Goal: Task Accomplishment & Management: Complete application form

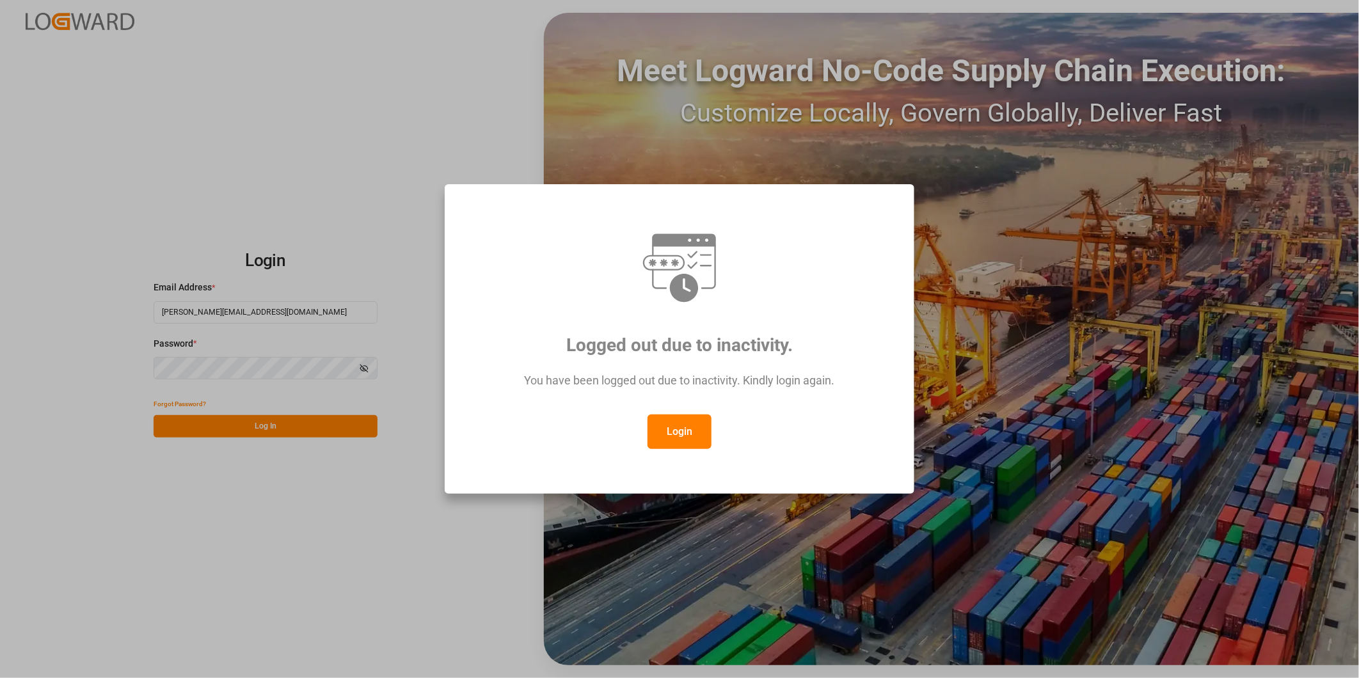
click at [709, 438] on button "Login" at bounding box center [679, 432] width 64 height 35
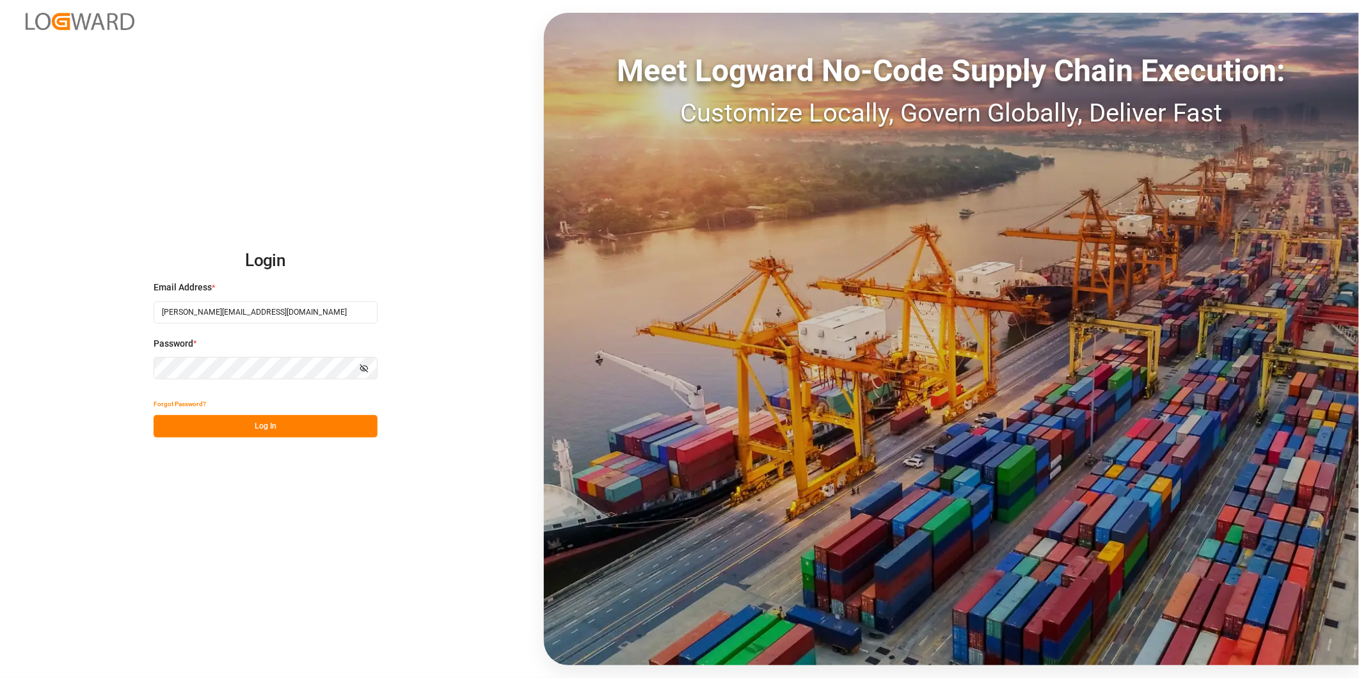
click at [352, 431] on button "Log In" at bounding box center [266, 426] width 224 height 22
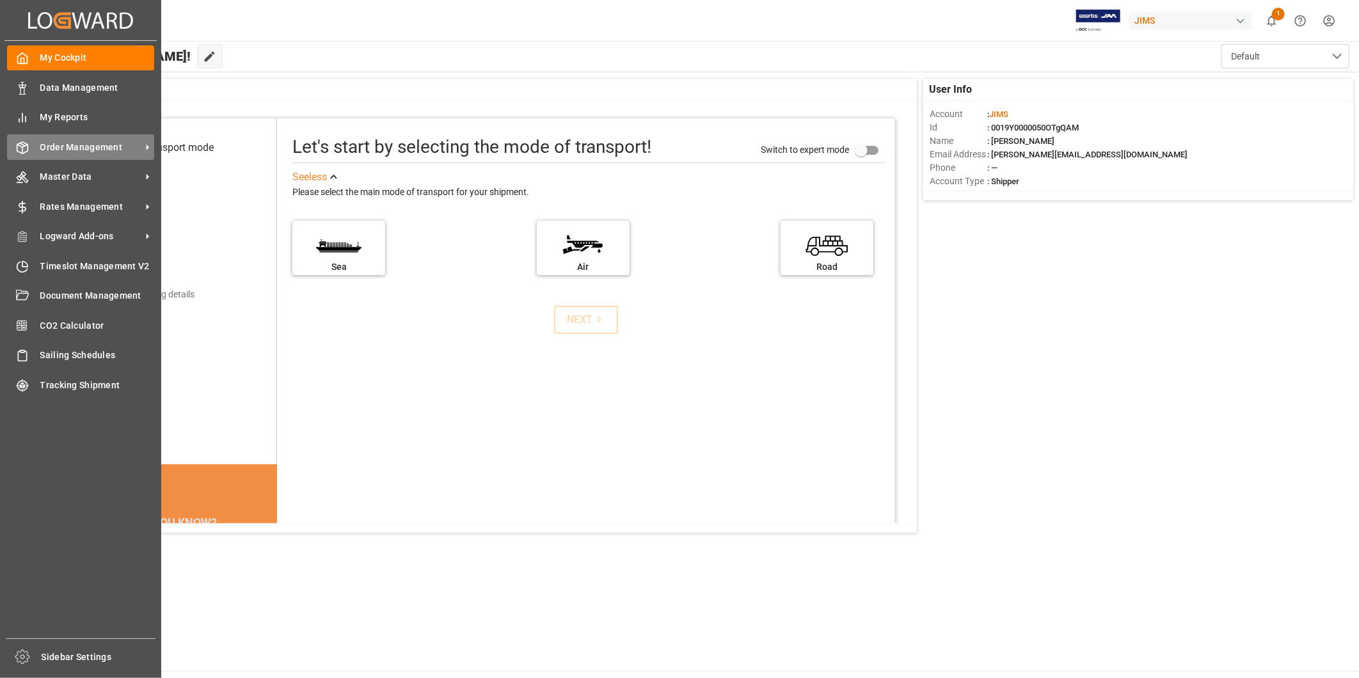
click at [90, 148] on span "Order Management" at bounding box center [90, 147] width 101 height 13
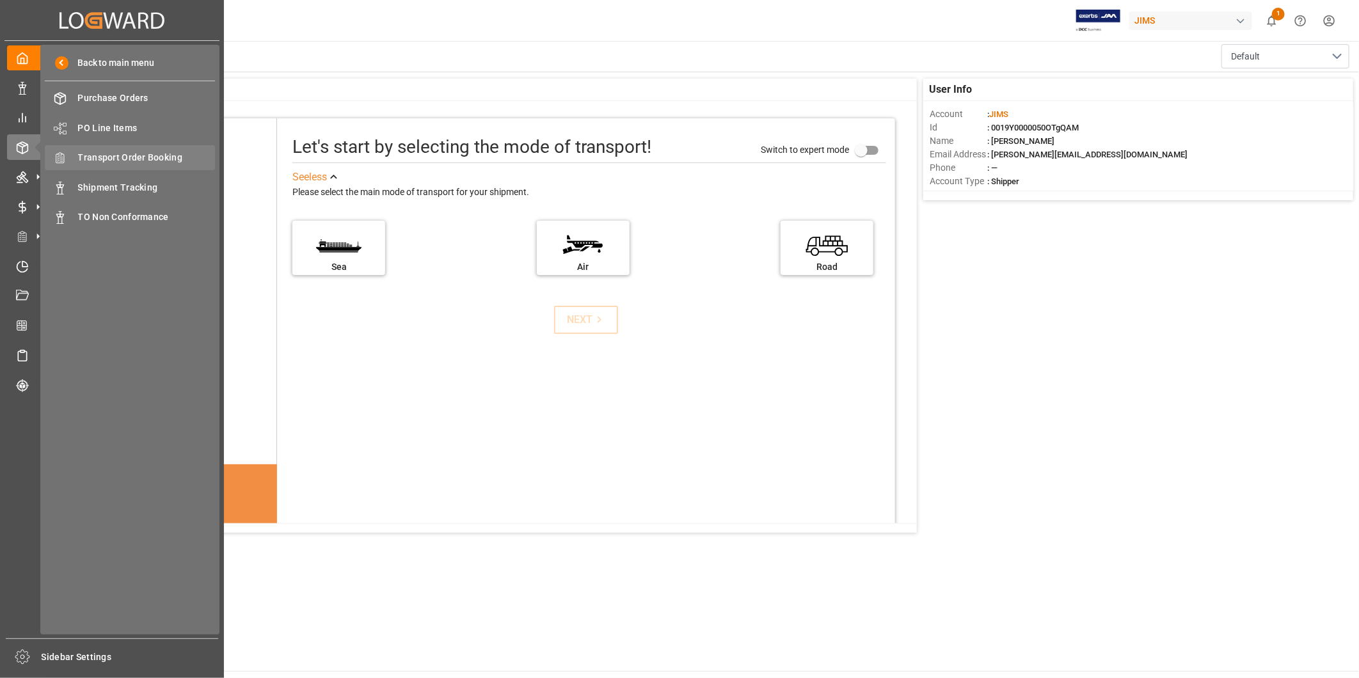
click at [99, 162] on span "Transport Order Booking" at bounding box center [147, 157] width 138 height 13
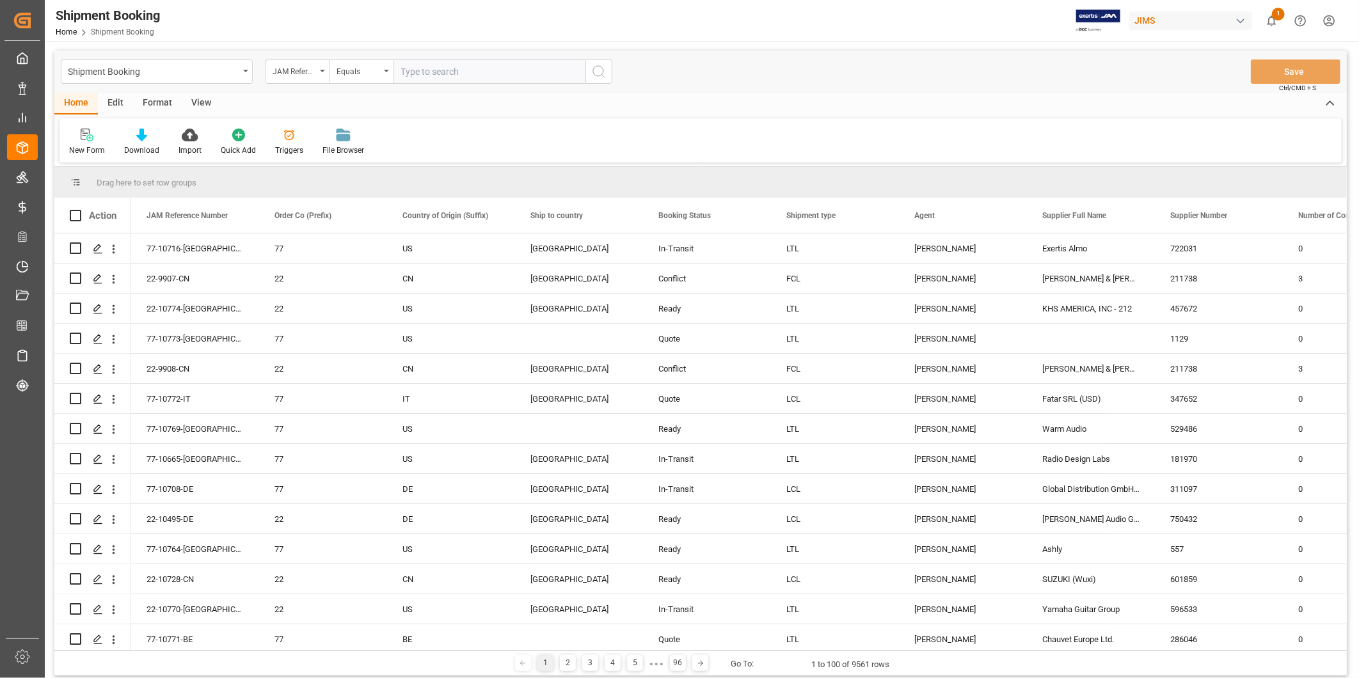
click at [484, 72] on input "text" at bounding box center [489, 71] width 192 height 24
paste input "22-10606-US"
type input "22-10606-US"
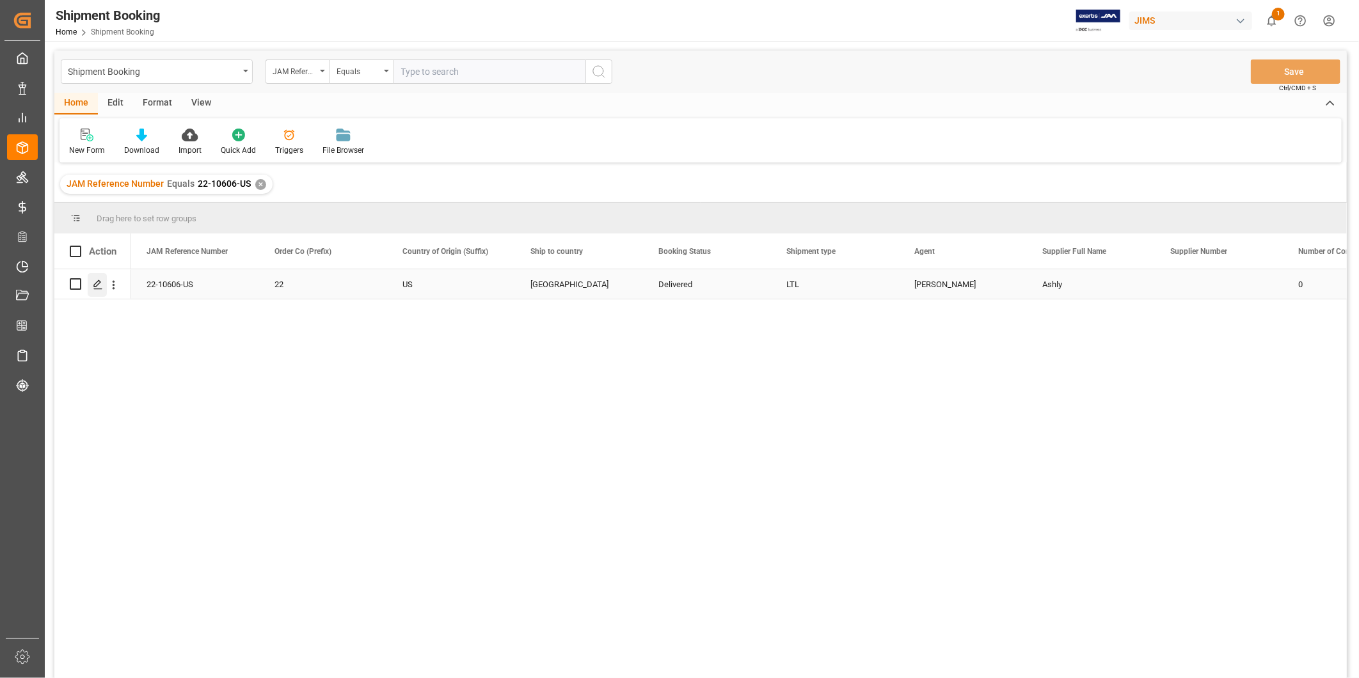
click at [93, 286] on icon "Press SPACE to select this row." at bounding box center [98, 285] width 10 height 10
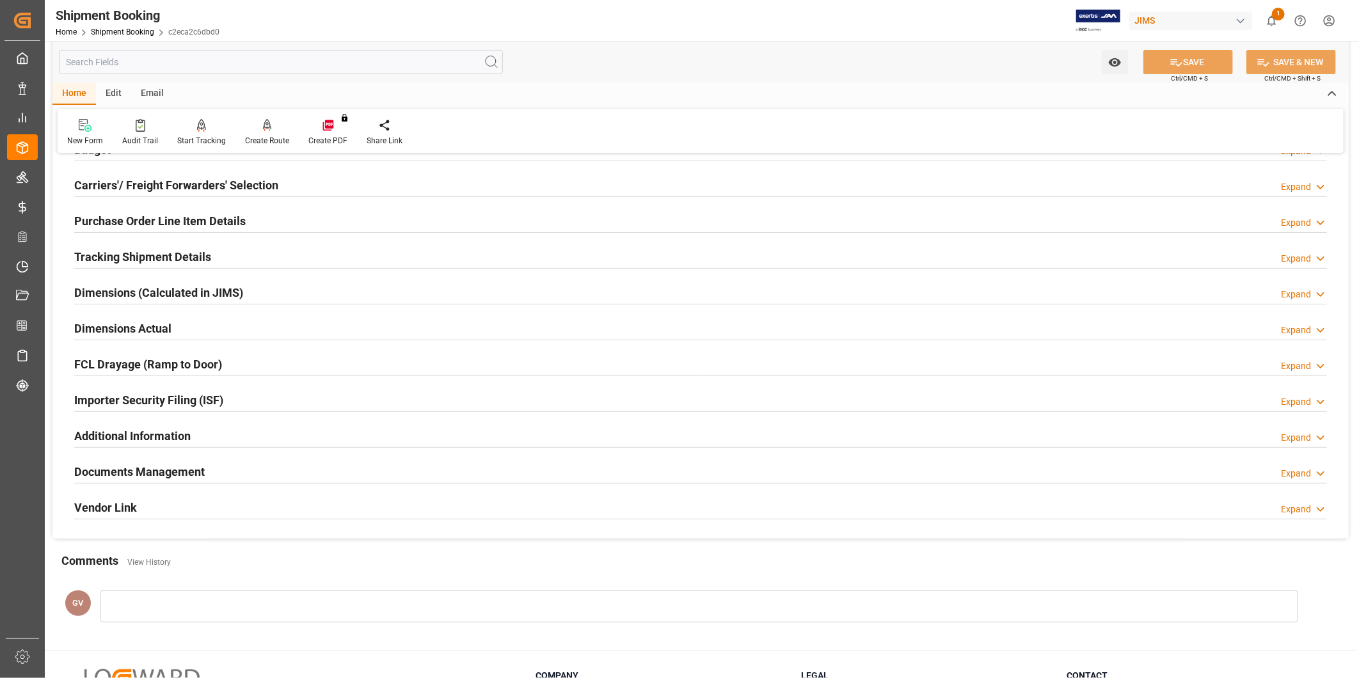
scroll to position [283, 0]
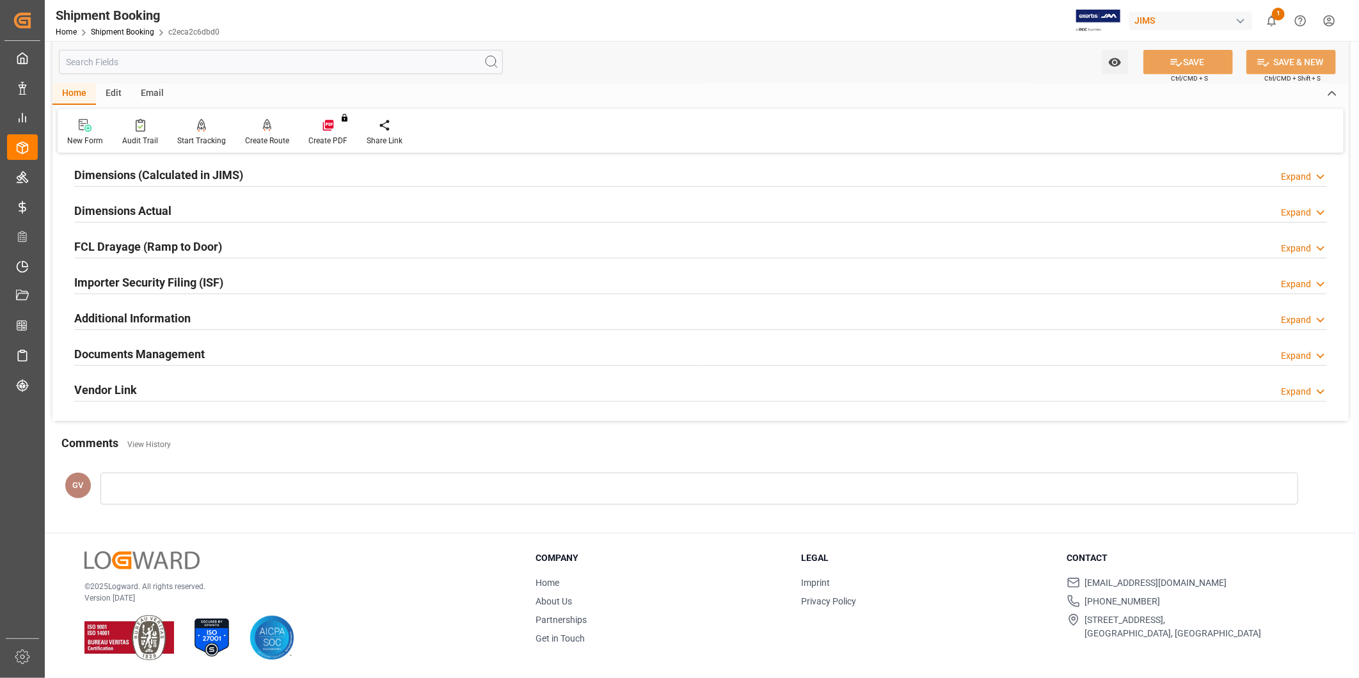
click at [218, 359] on div "Documents Management Expand" at bounding box center [700, 353] width 1253 height 24
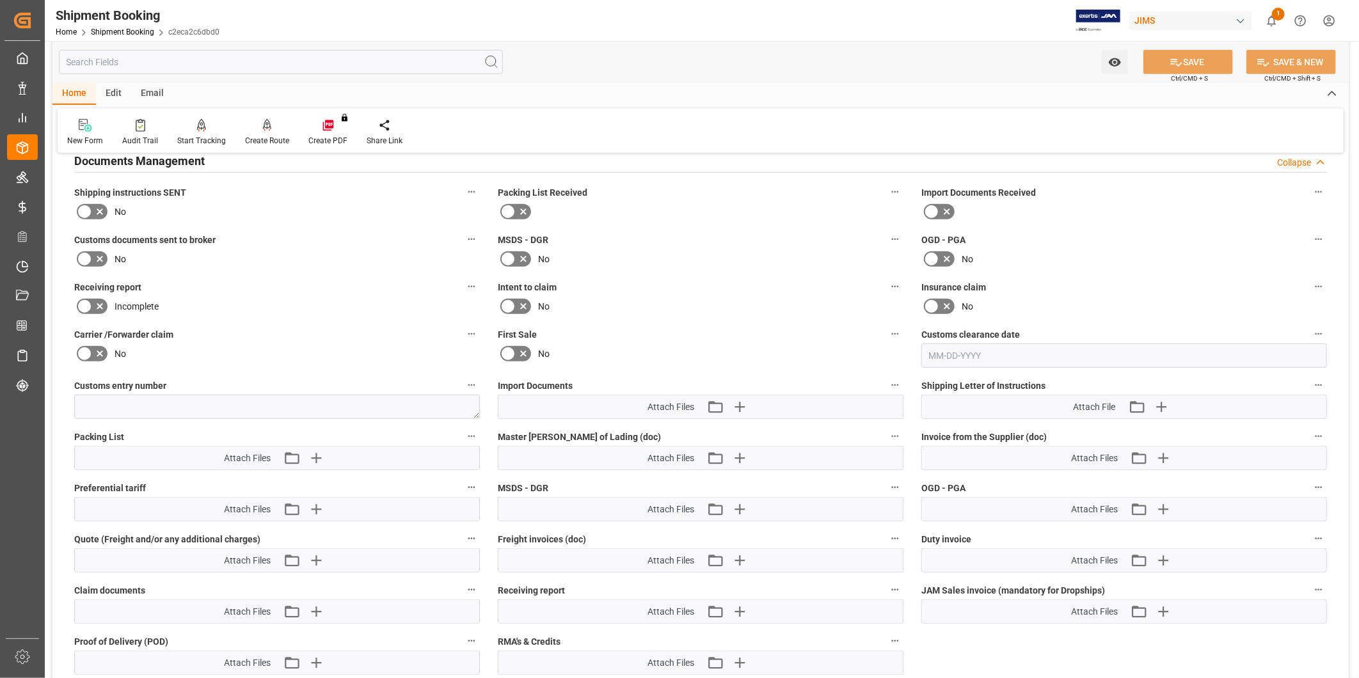
scroll to position [638, 0]
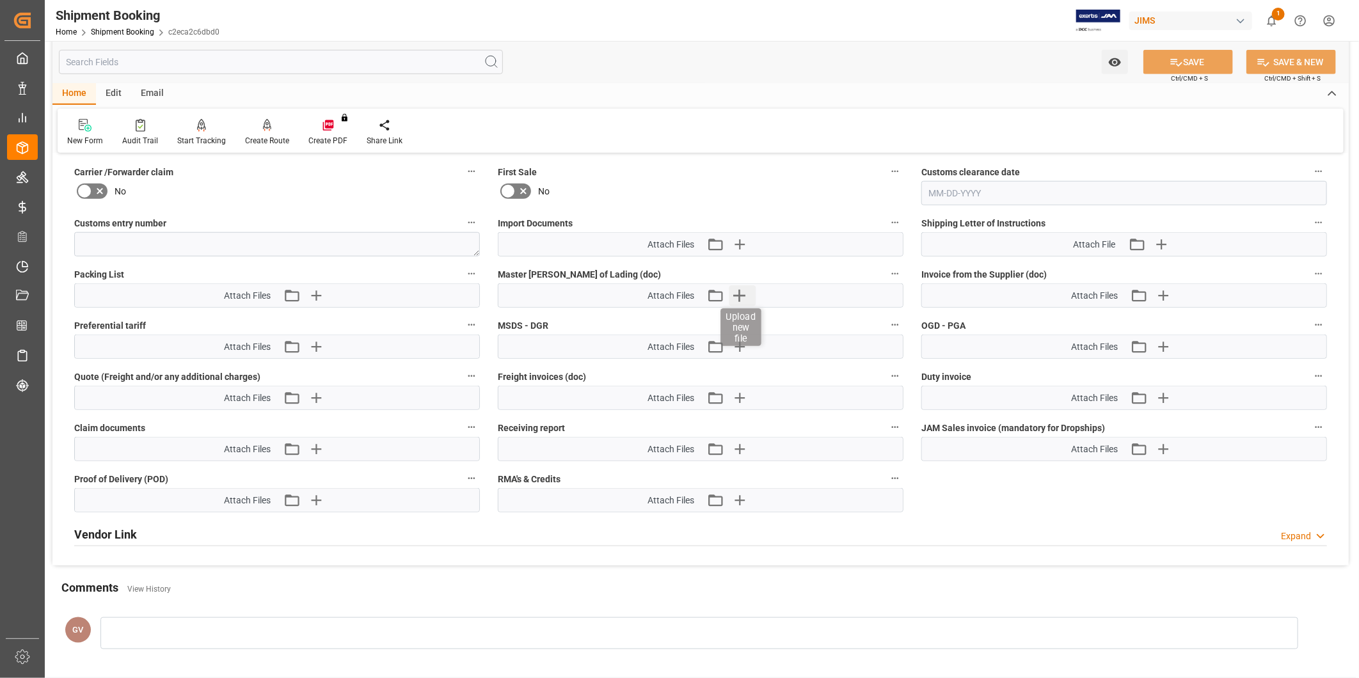
click at [740, 296] on icon "button" at bounding box center [739, 295] width 20 height 20
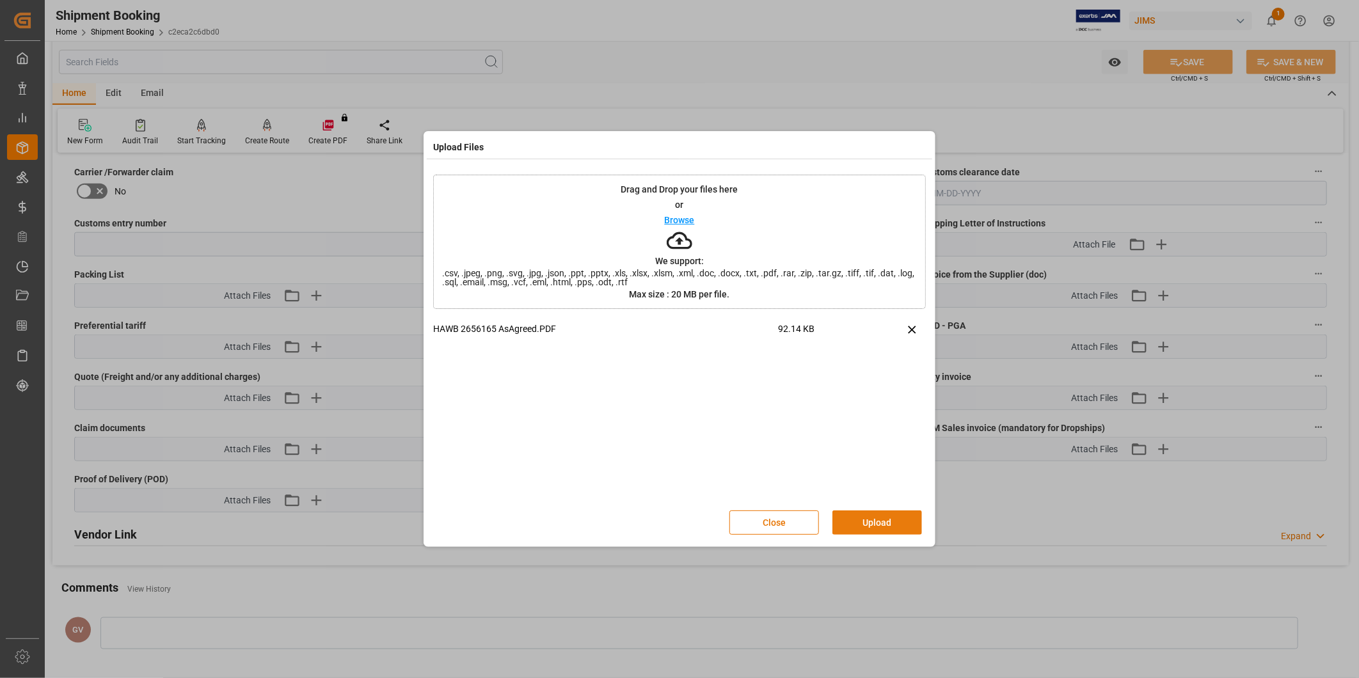
click at [866, 515] on button "Upload" at bounding box center [877, 522] width 90 height 24
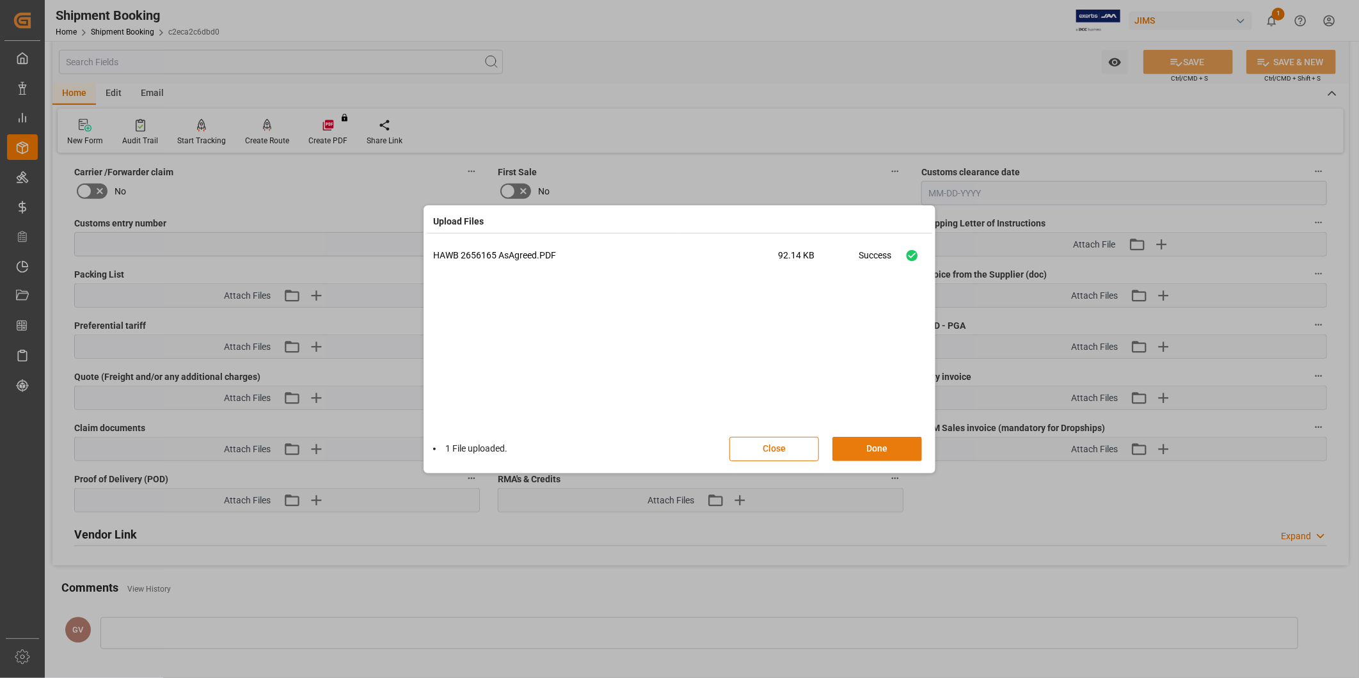
click at [876, 451] on button "Done" at bounding box center [877, 449] width 90 height 24
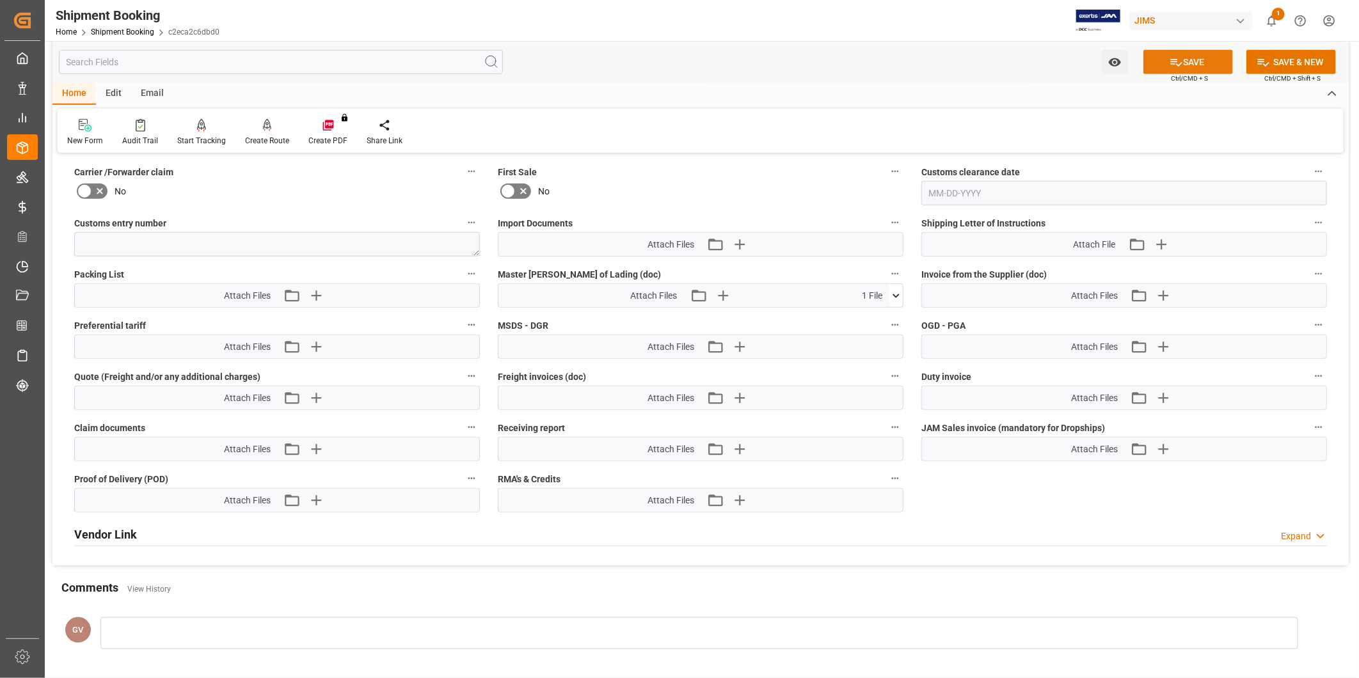
drag, startPoint x: 1175, startPoint y: 54, endPoint x: 1068, endPoint y: 262, distance: 233.7
click at [1175, 56] on icon at bounding box center [1175, 62] width 13 height 13
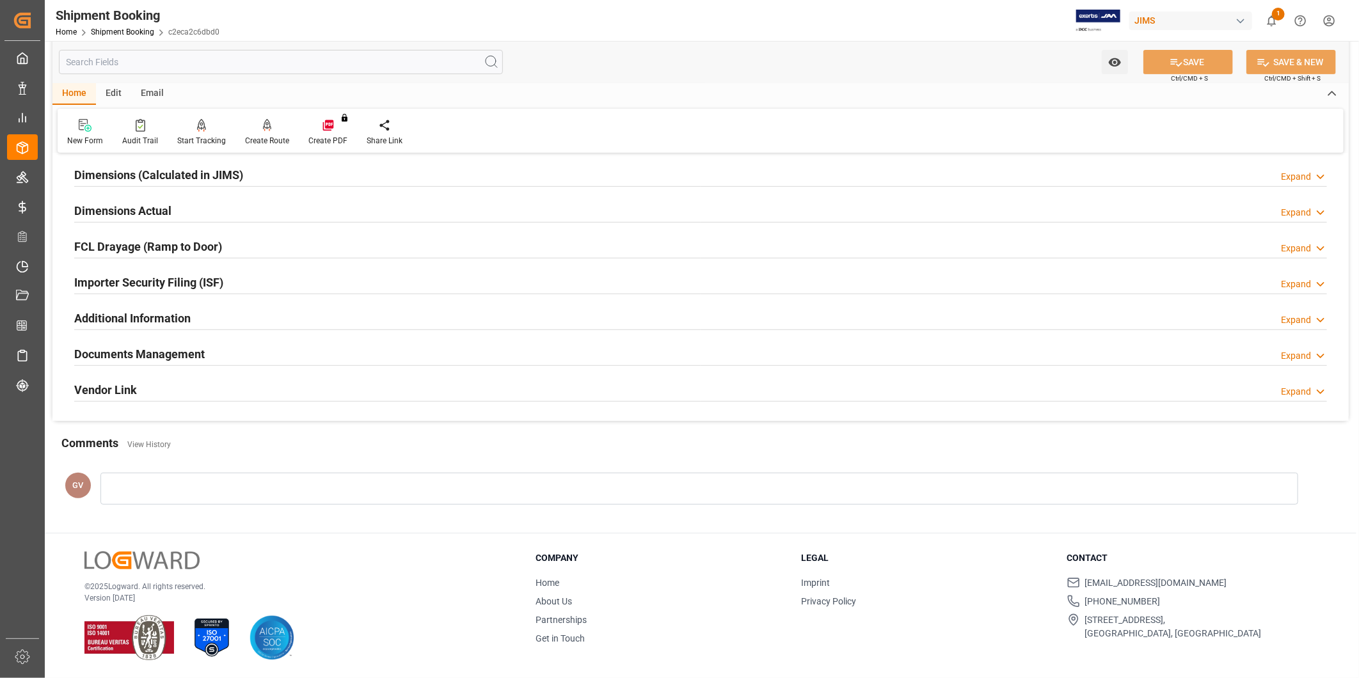
scroll to position [141, 0]
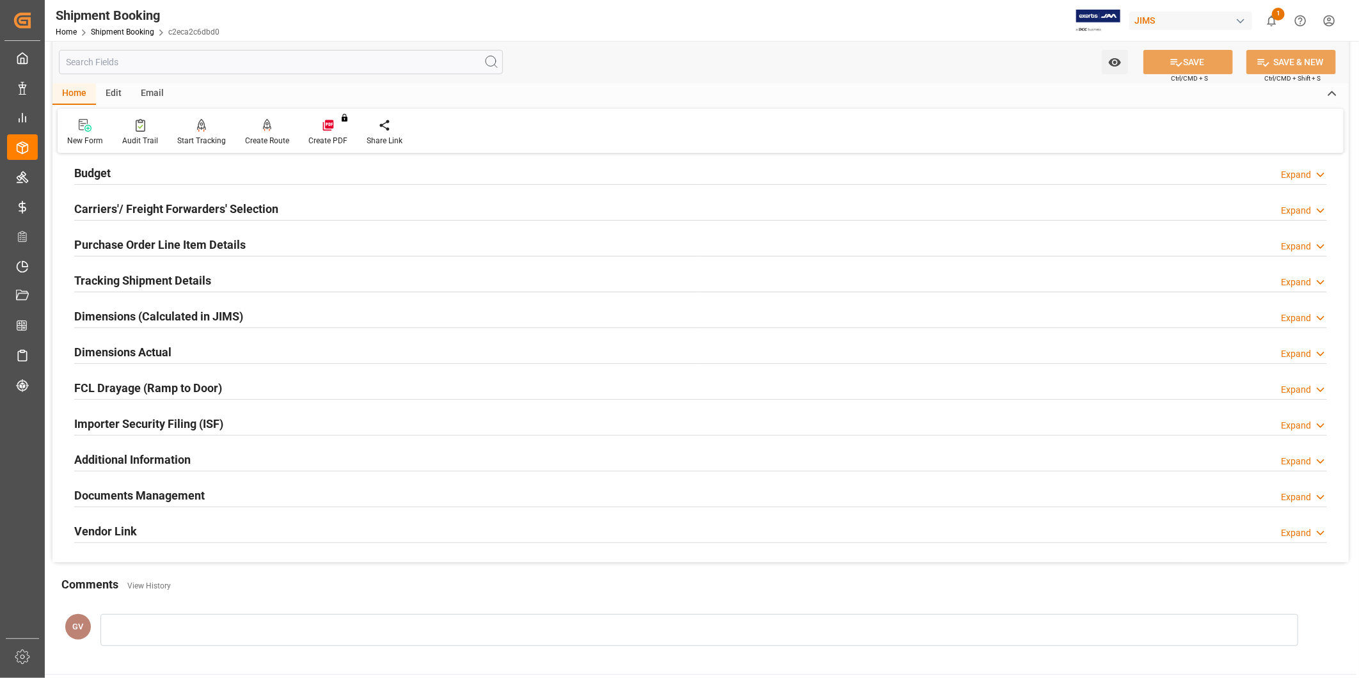
click at [184, 481] on div "Documents Management Expand" at bounding box center [700, 496] width 1270 height 36
click at [194, 494] on h2 "Documents Management" at bounding box center [139, 495] width 130 height 17
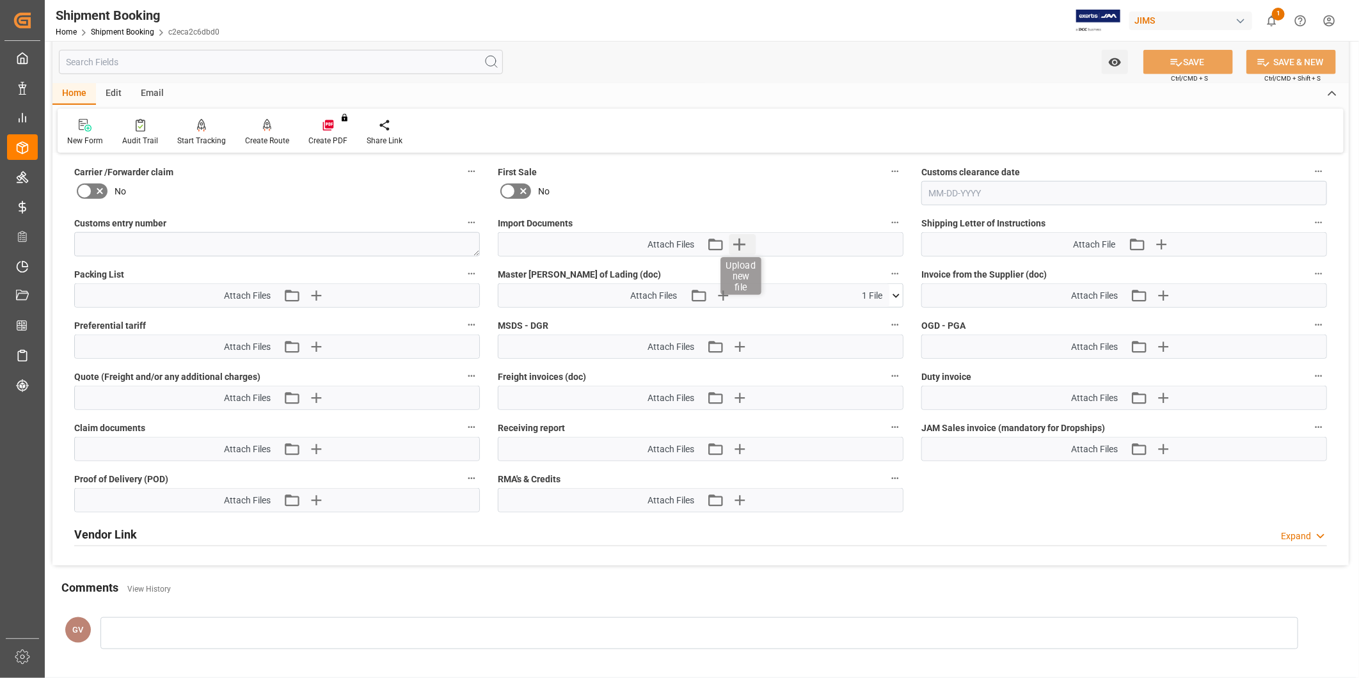
click at [743, 239] on icon "button" at bounding box center [739, 244] width 20 height 20
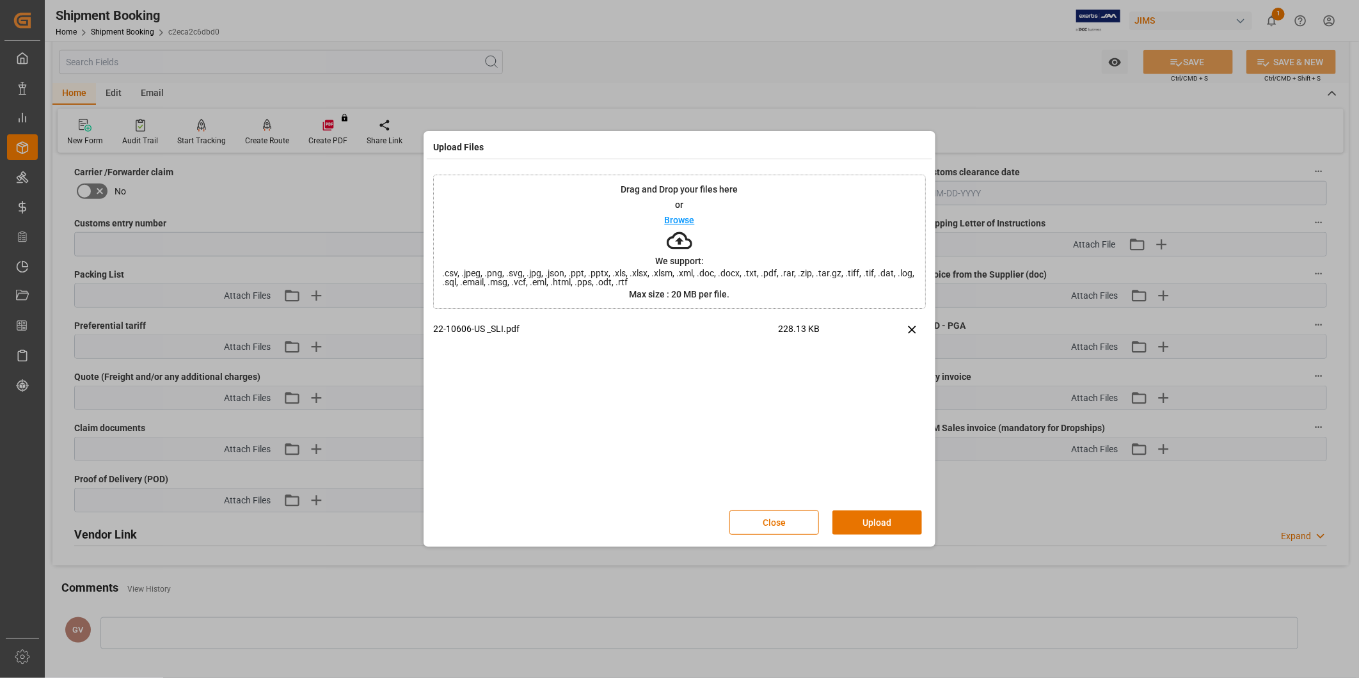
click at [899, 519] on button "Upload" at bounding box center [877, 522] width 90 height 24
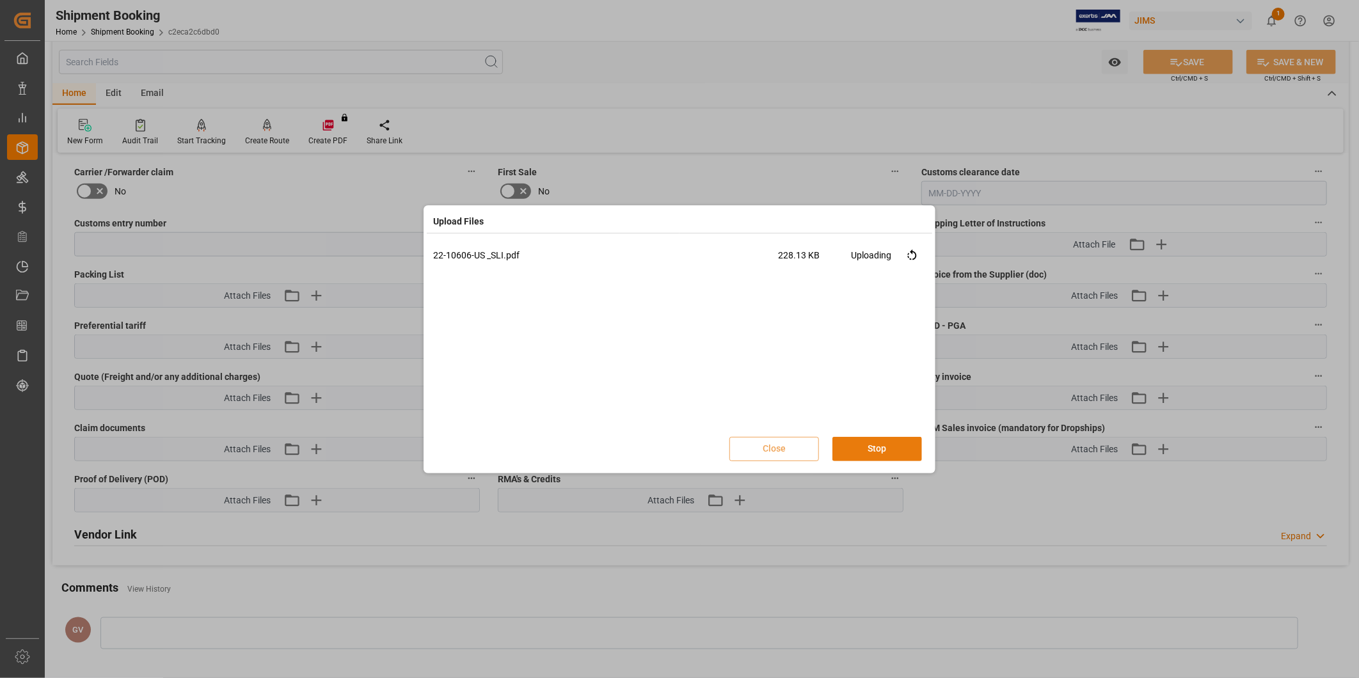
click at [888, 450] on button "Stop" at bounding box center [877, 449] width 90 height 24
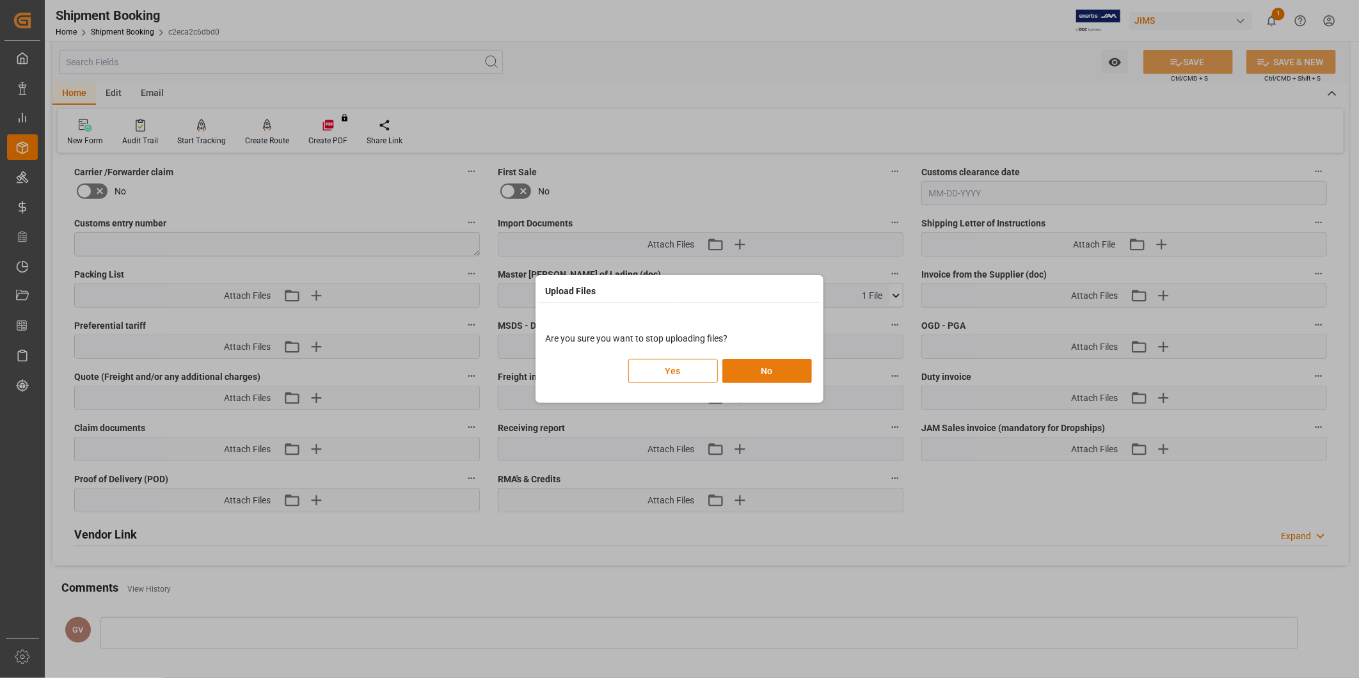
click at [774, 376] on button "No" at bounding box center [767, 371] width 90 height 24
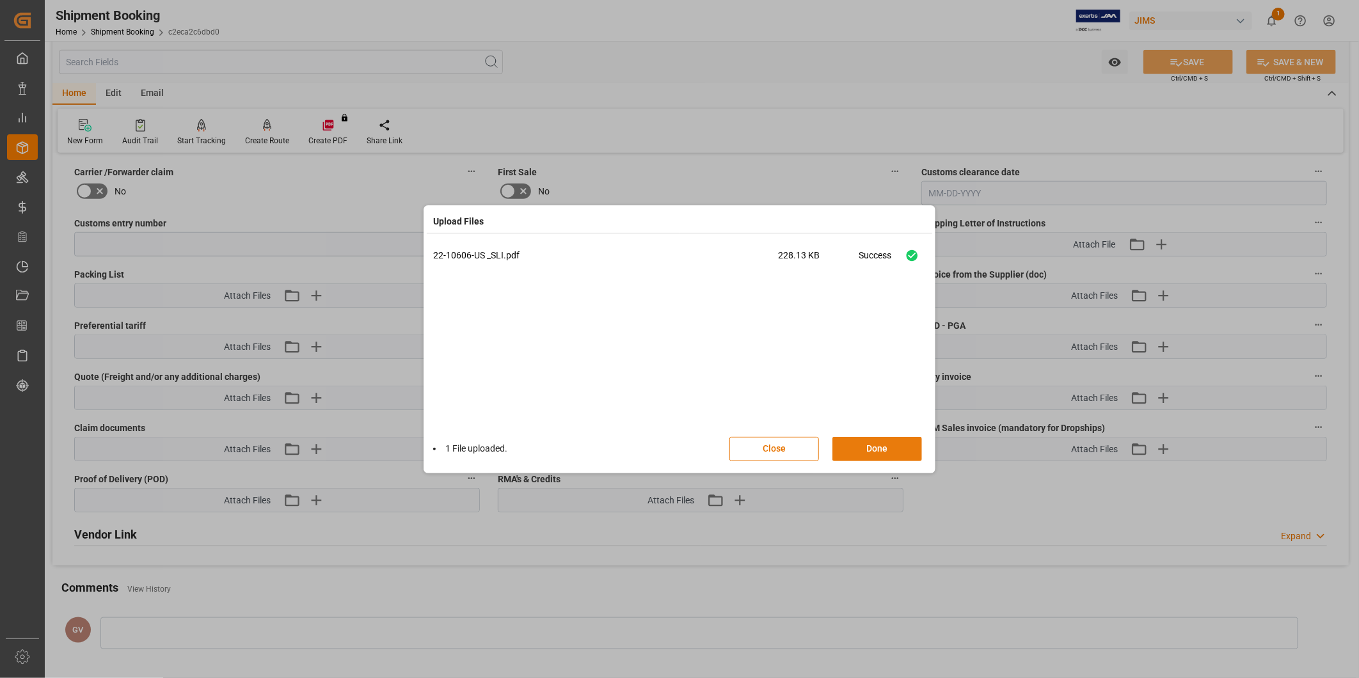
click at [857, 449] on button "Done" at bounding box center [877, 449] width 90 height 24
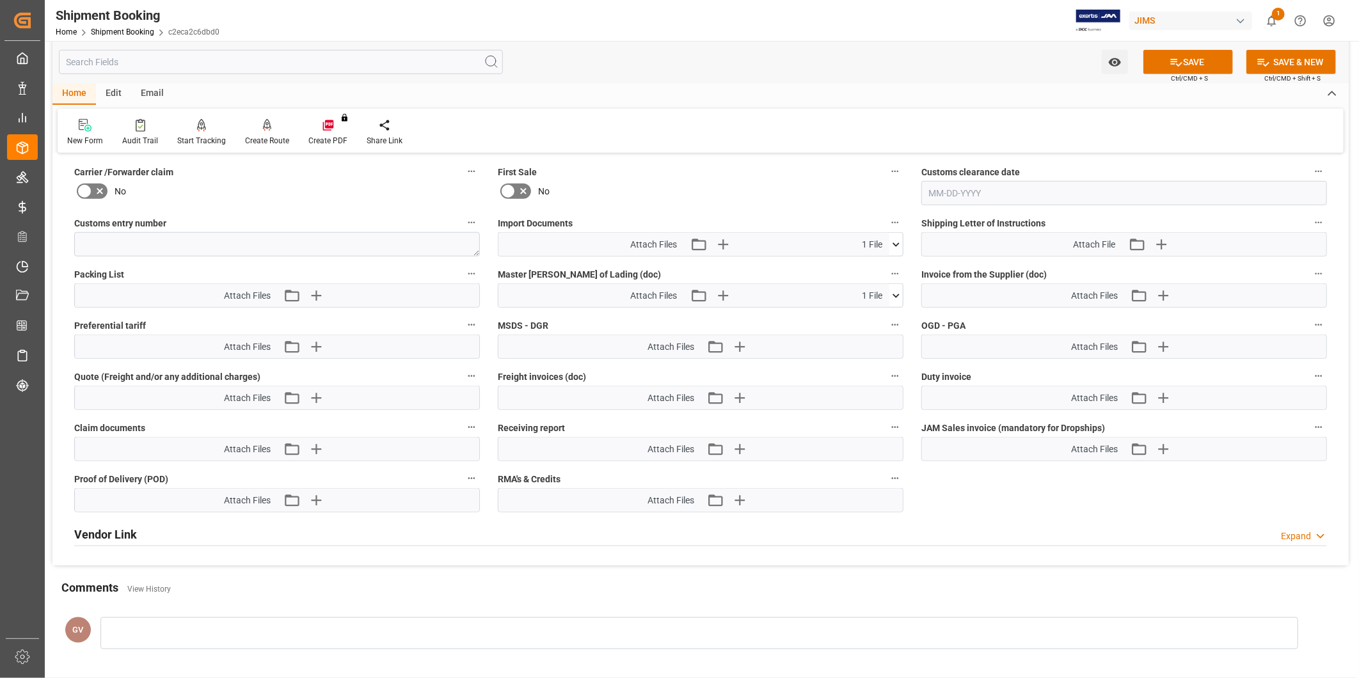
drag, startPoint x: 1207, startPoint y: 60, endPoint x: 1203, endPoint y: 73, distance: 13.4
click at [1206, 60] on button "SAVE" at bounding box center [1188, 62] width 90 height 24
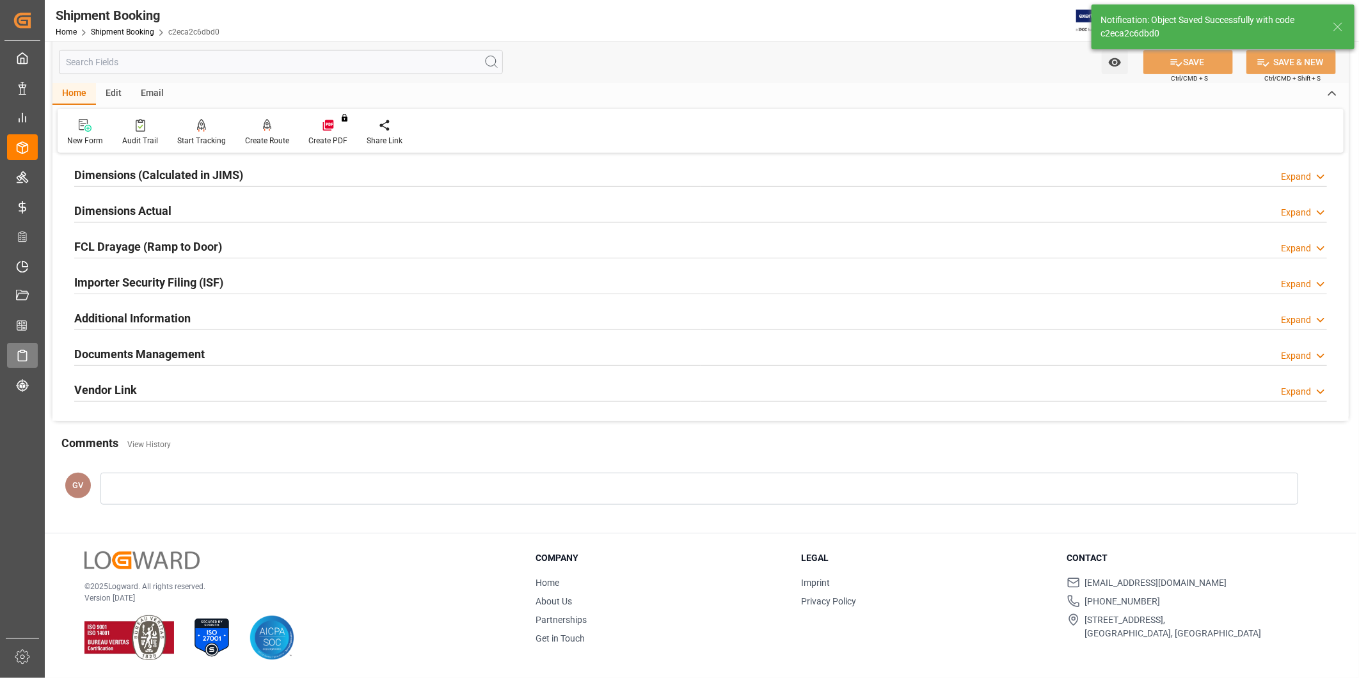
scroll to position [141, 0]
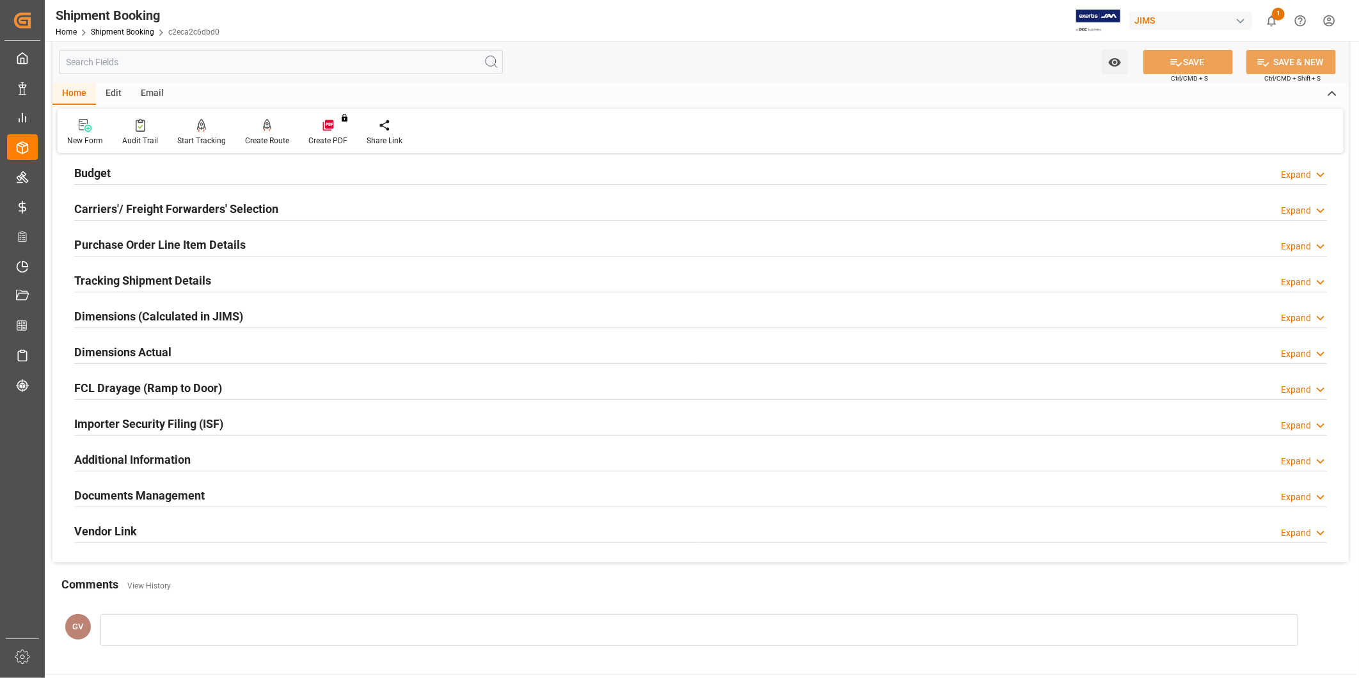
click at [258, 491] on div "Documents Management Expand" at bounding box center [700, 494] width 1253 height 24
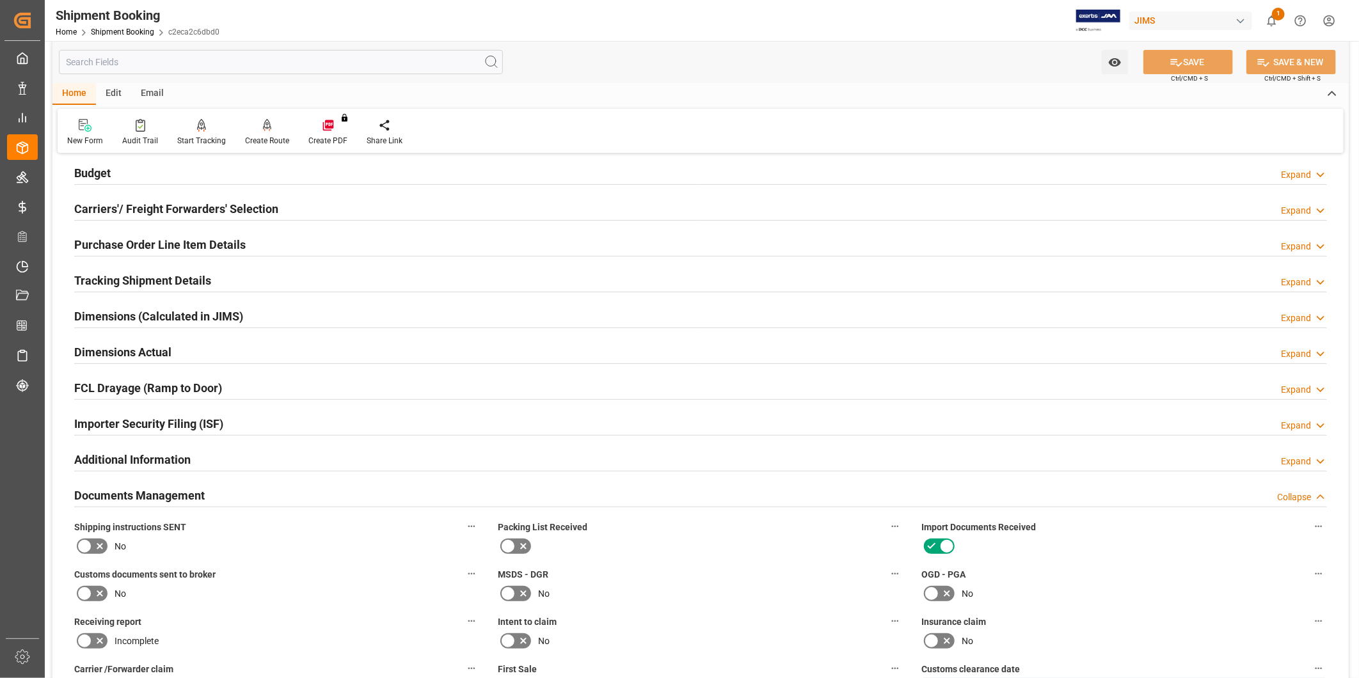
scroll to position [638, 0]
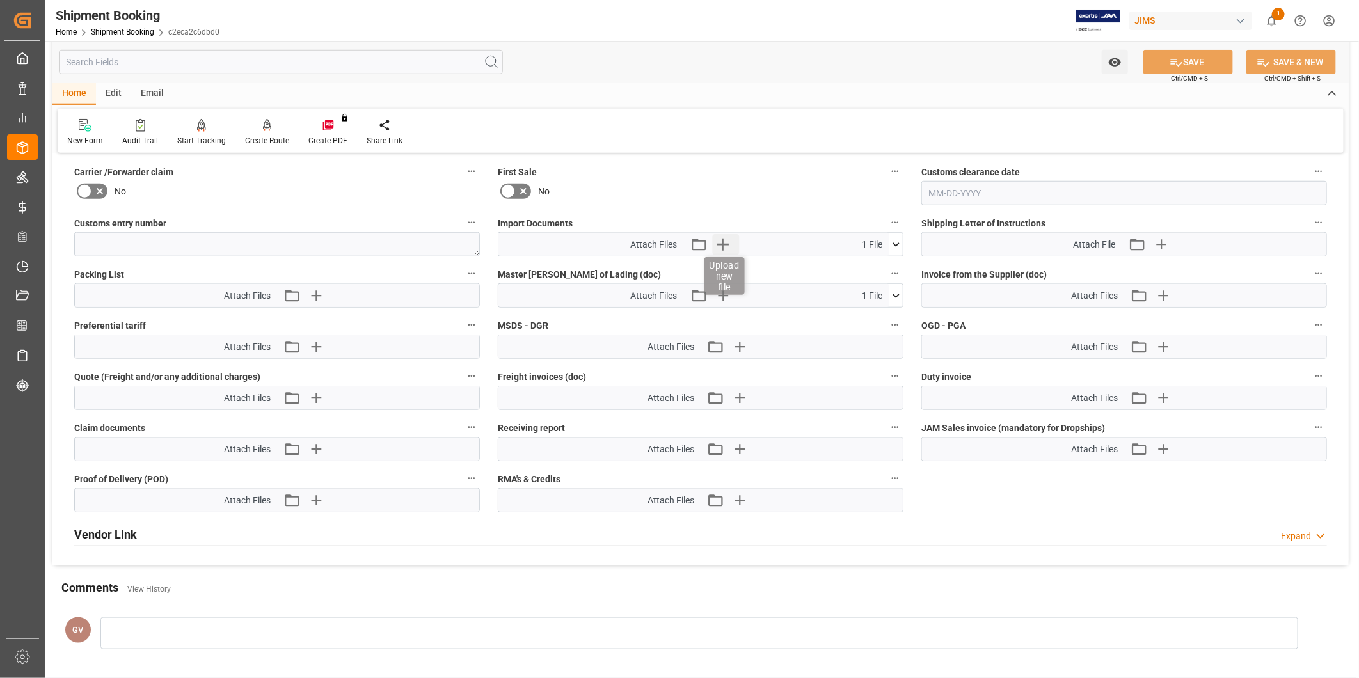
click at [722, 242] on icon "button" at bounding box center [722, 245] width 12 height 12
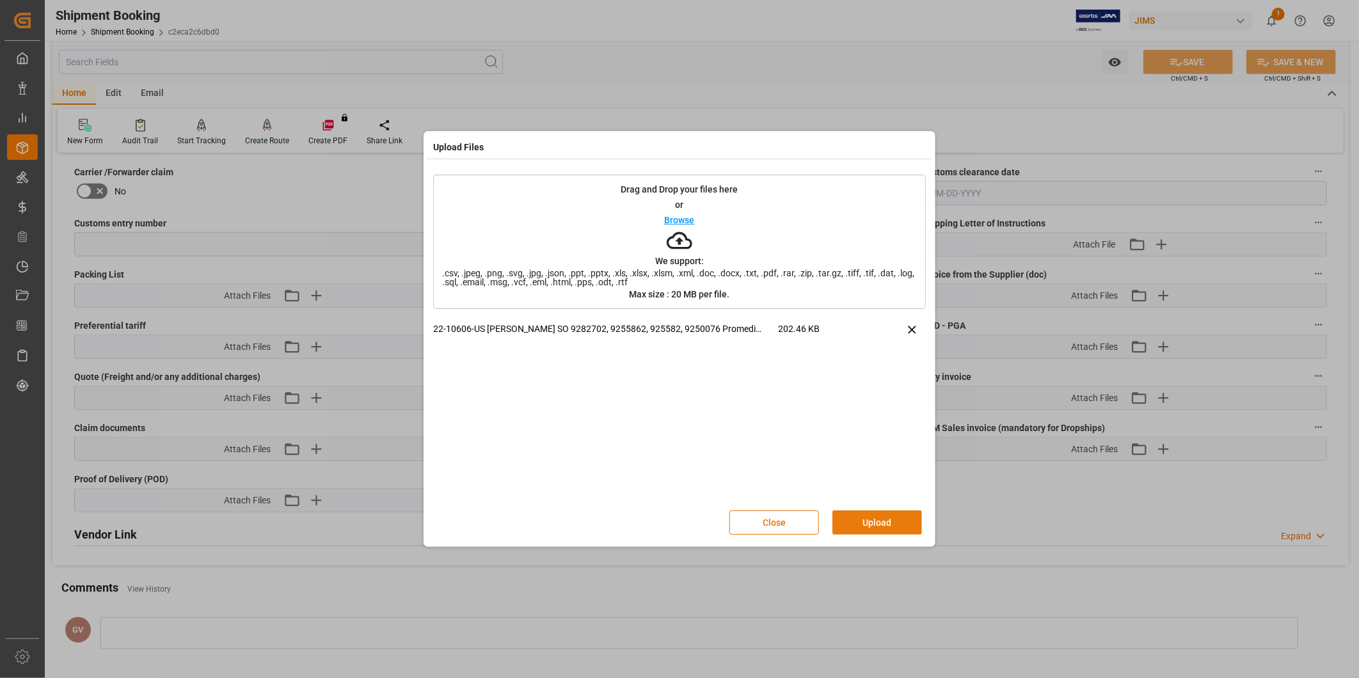
click at [860, 525] on button "Upload" at bounding box center [877, 522] width 90 height 24
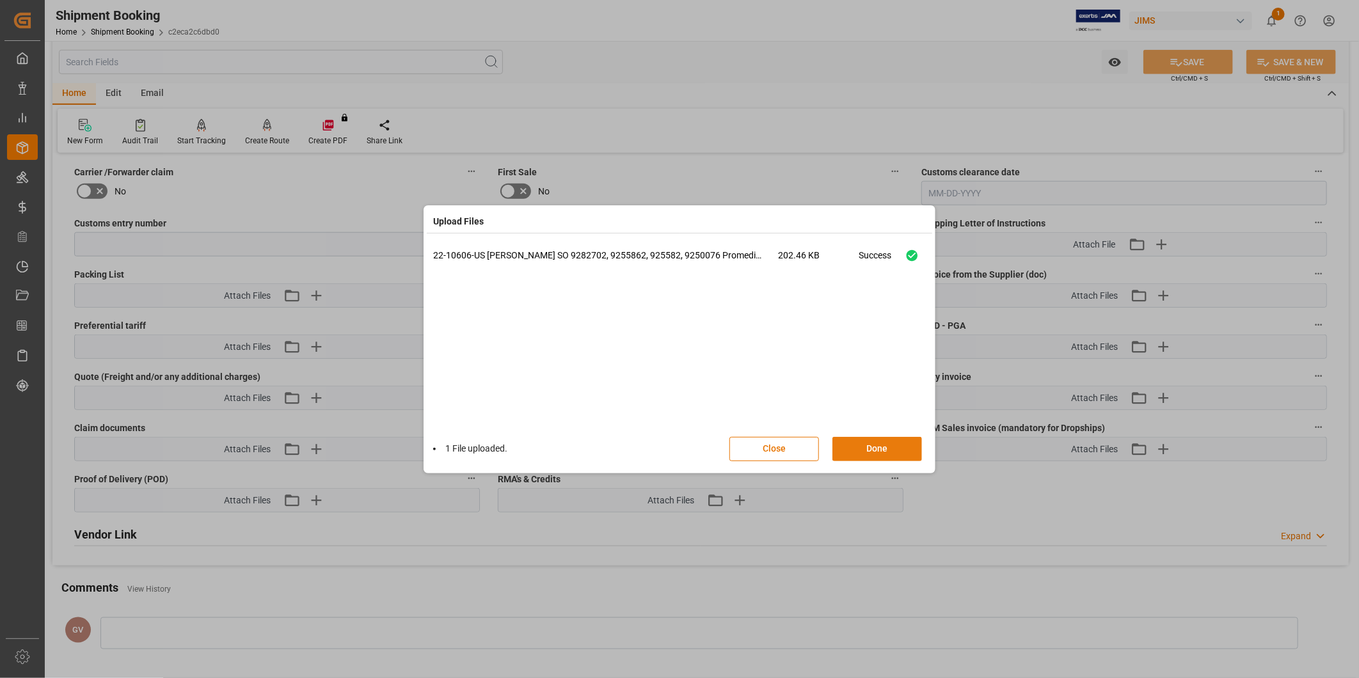
click at [894, 444] on button "Done" at bounding box center [877, 449] width 90 height 24
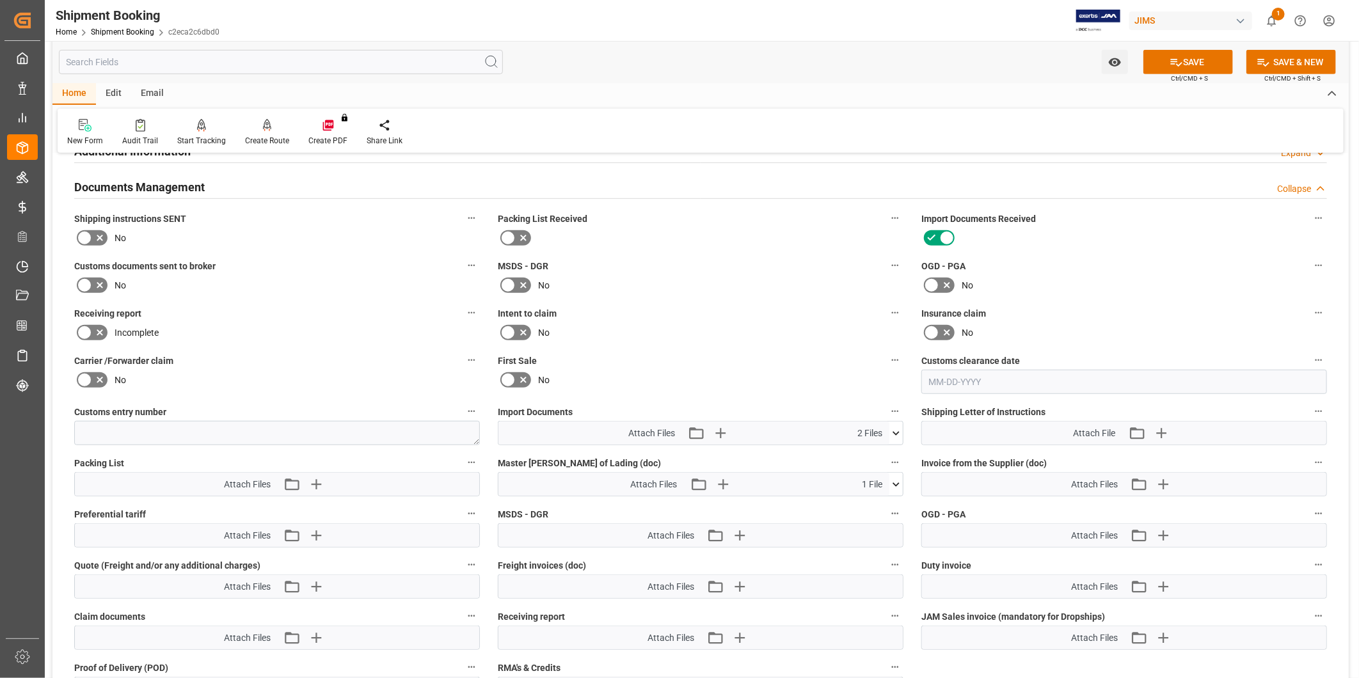
scroll to position [402, 0]
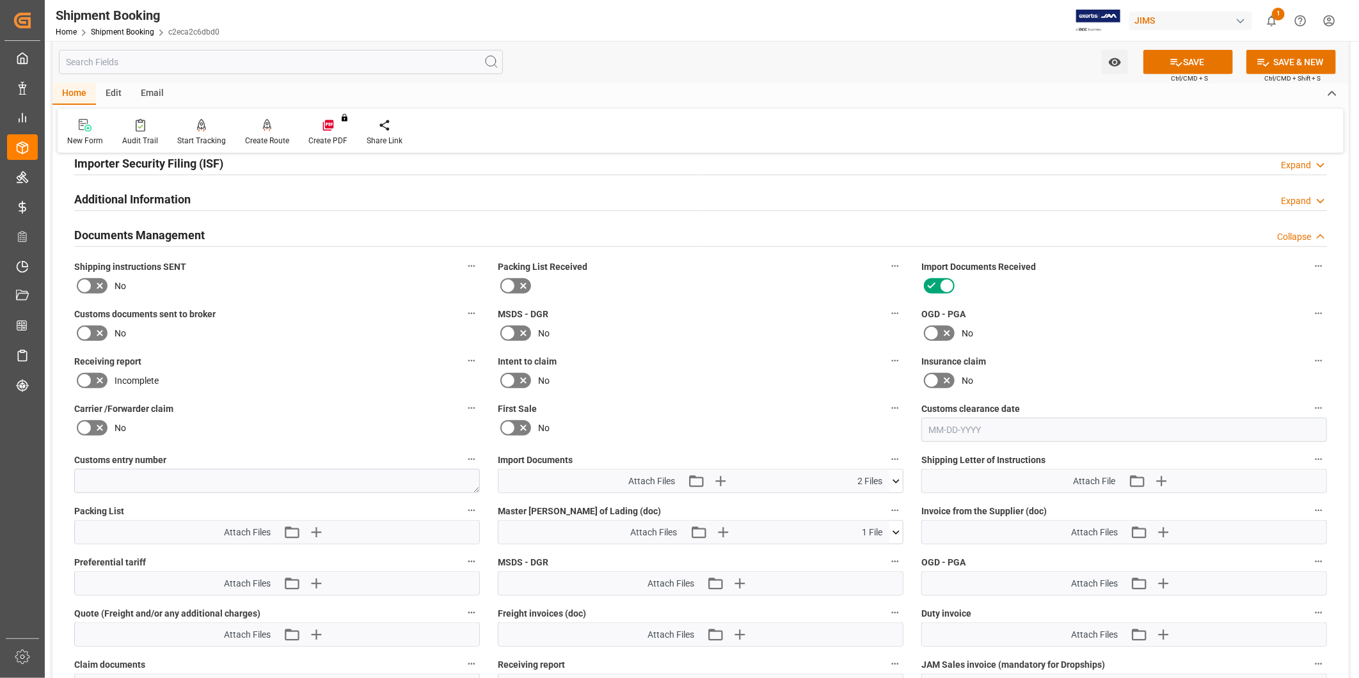
click at [92, 280] on icon at bounding box center [99, 285] width 15 height 15
click at [0, 0] on input "checkbox" at bounding box center [0, 0] width 0 height 0
click at [1162, 60] on button "SAVE" at bounding box center [1188, 62] width 90 height 24
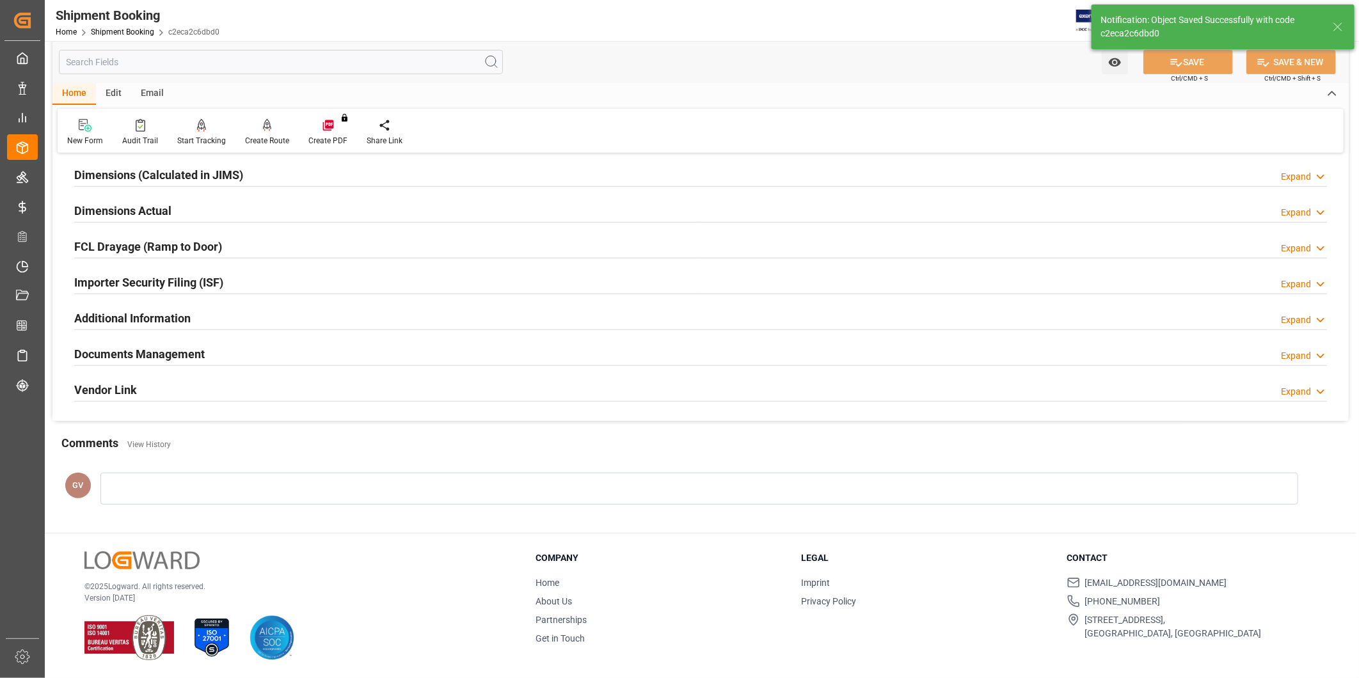
scroll to position [283, 0]
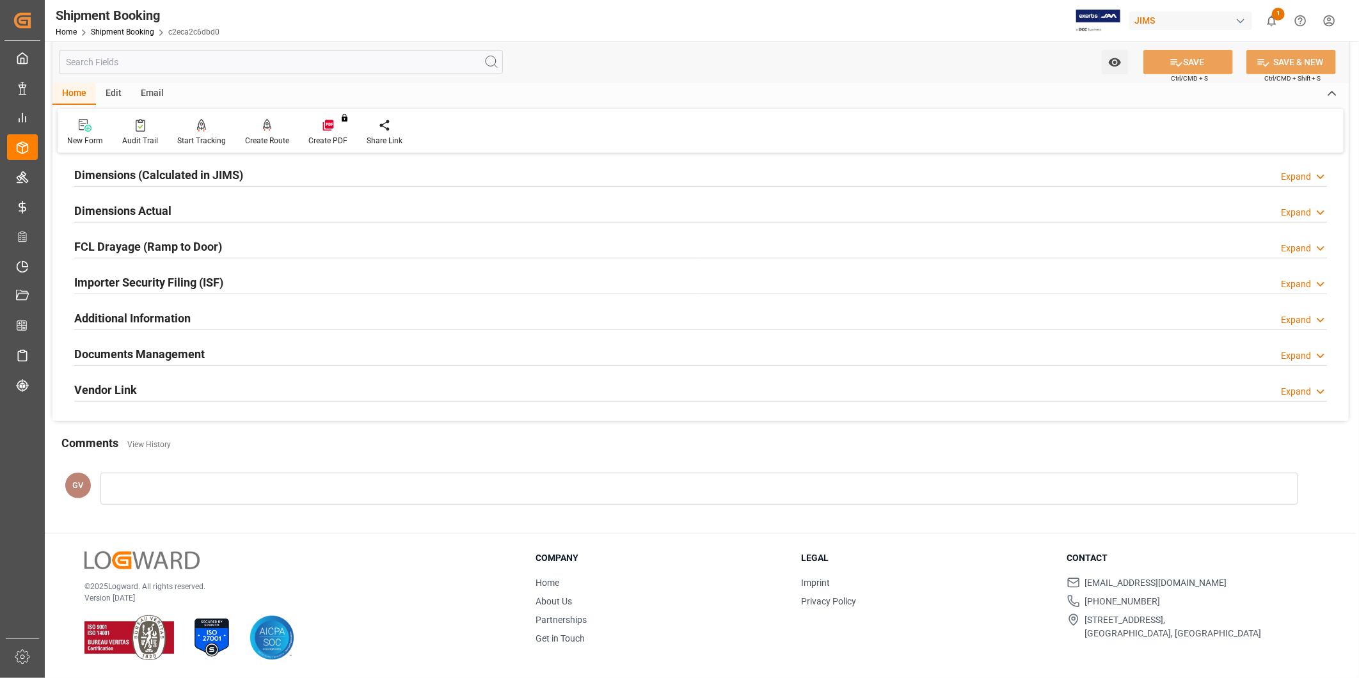
click at [341, 362] on div "Documents Management Expand" at bounding box center [700, 353] width 1253 height 24
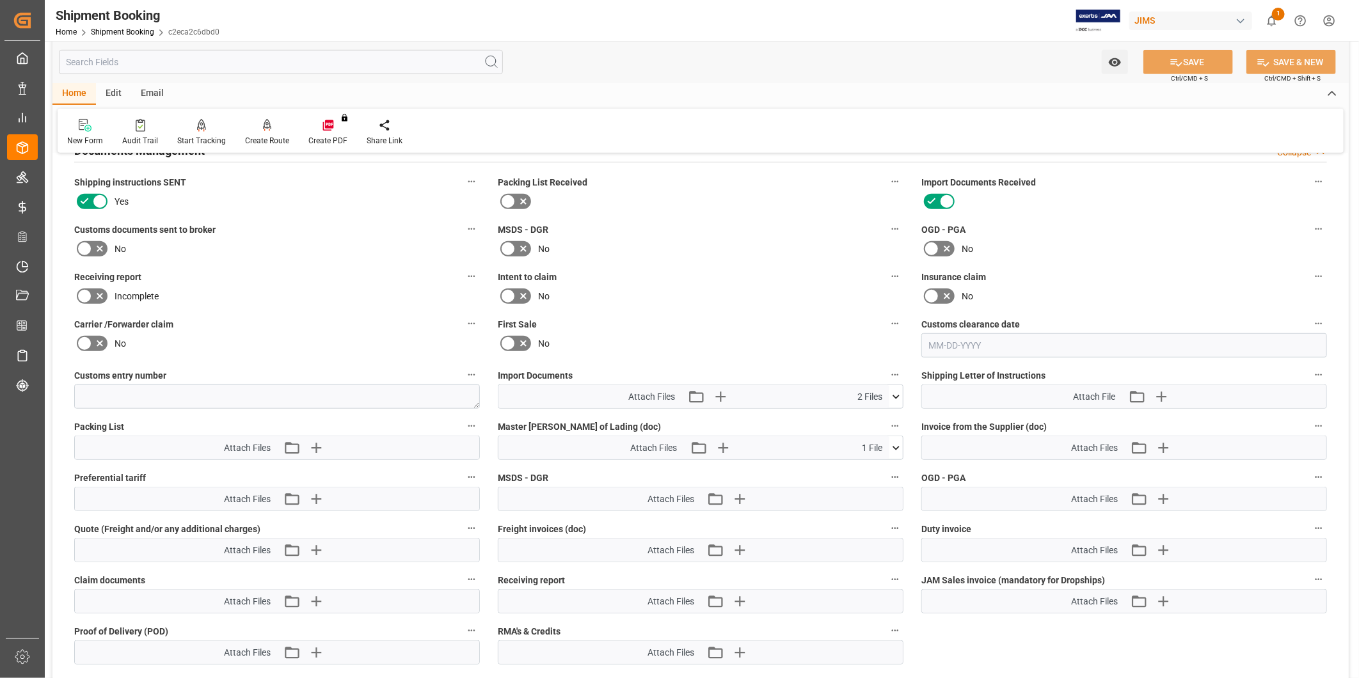
scroll to position [520, 0]
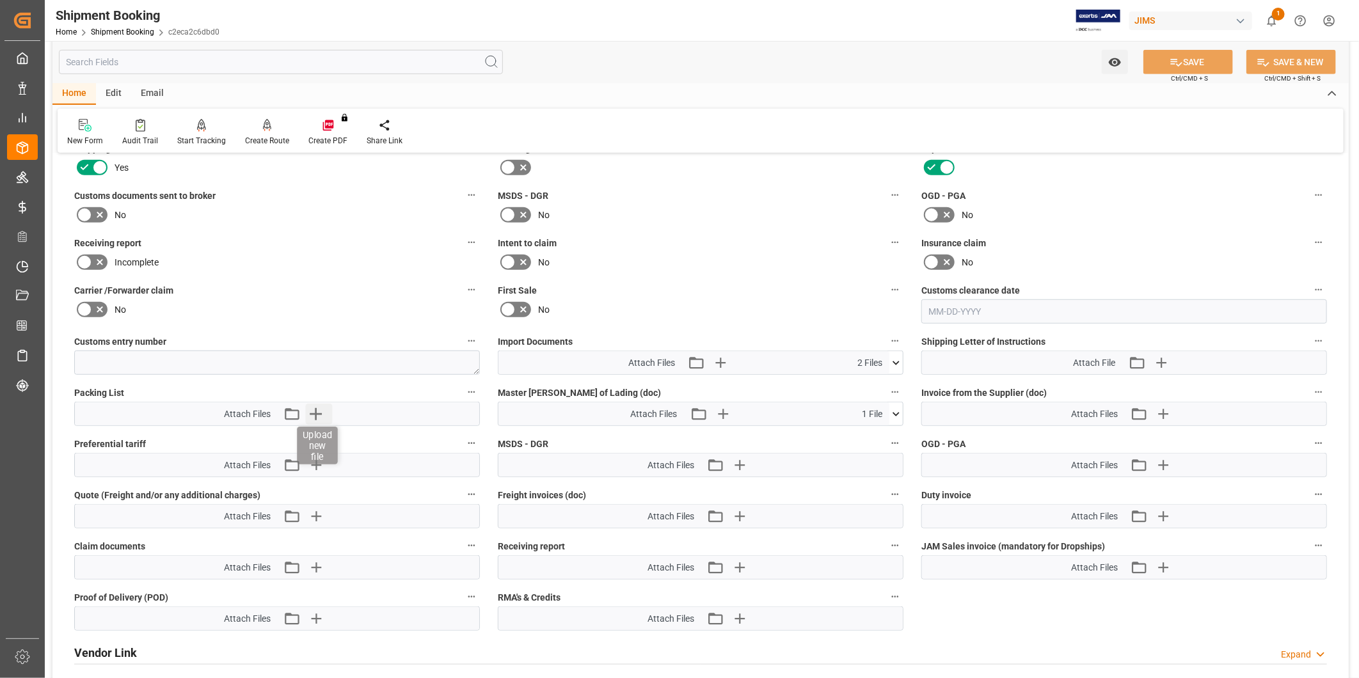
click at [322, 415] on icon "button" at bounding box center [316, 414] width 20 height 20
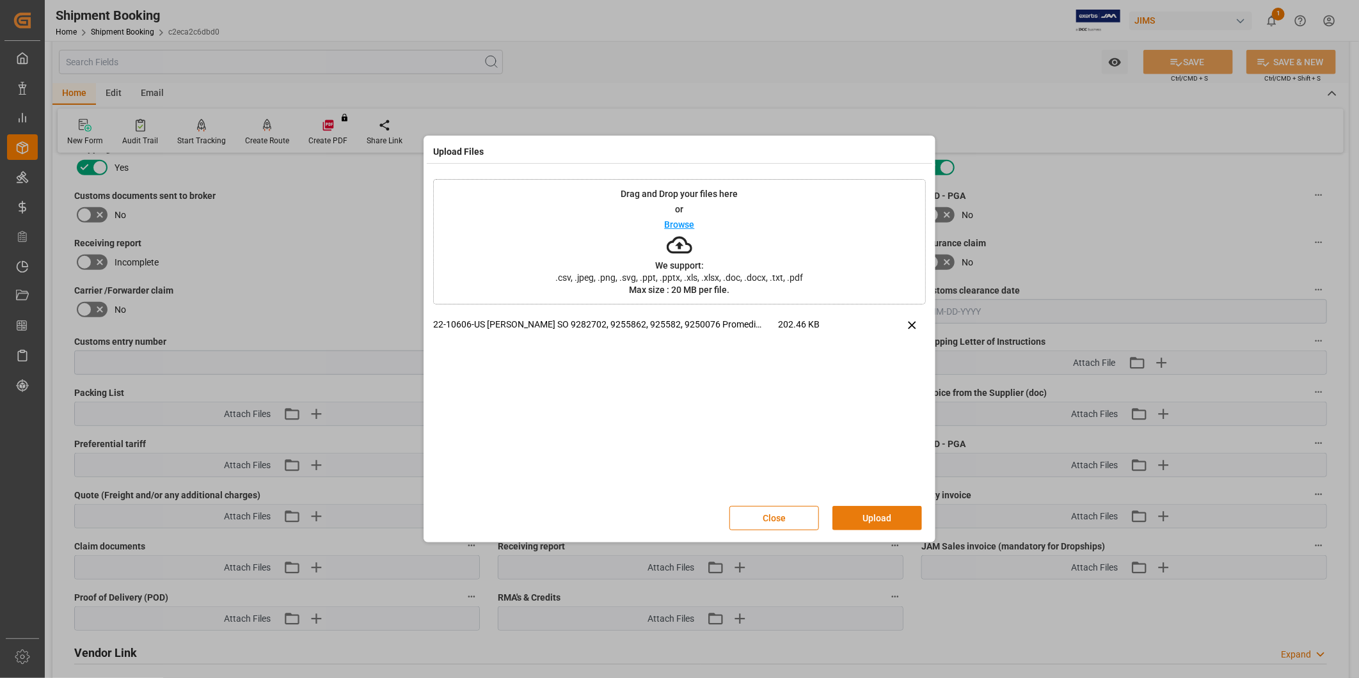
click at [860, 518] on button "Upload" at bounding box center [877, 518] width 90 height 24
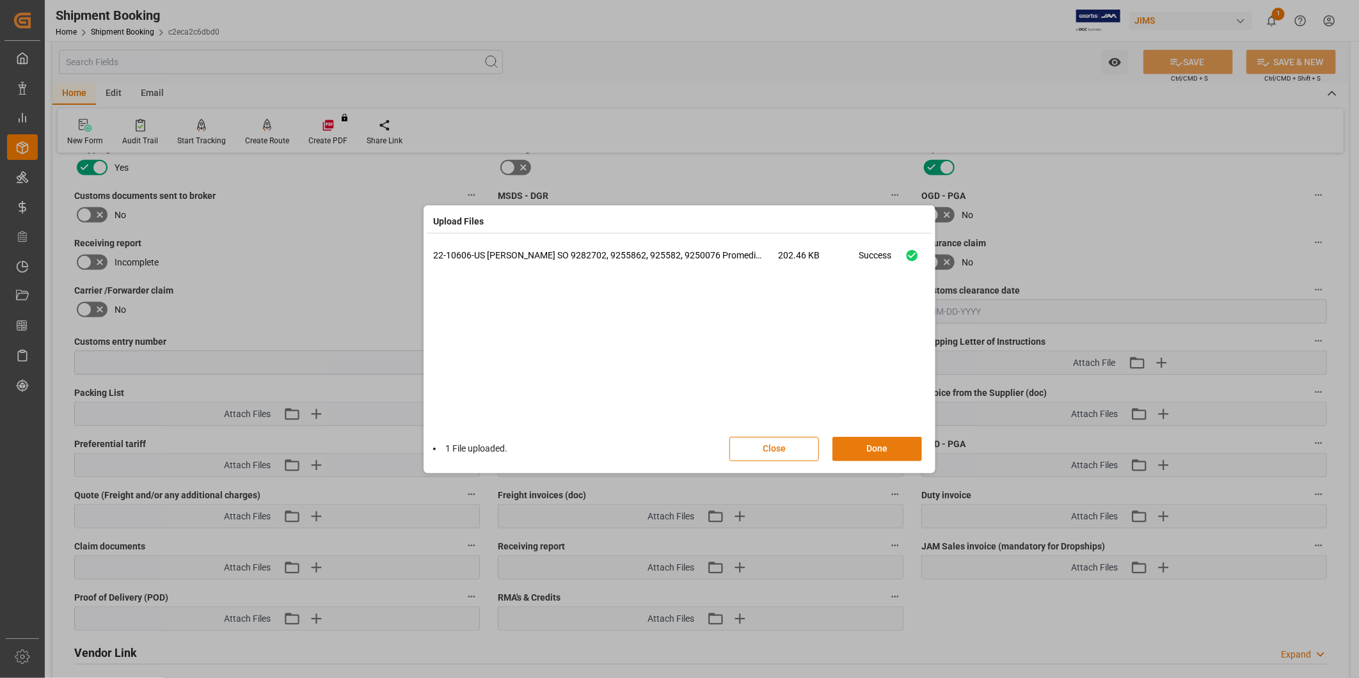
click at [898, 440] on button "Done" at bounding box center [877, 449] width 90 height 24
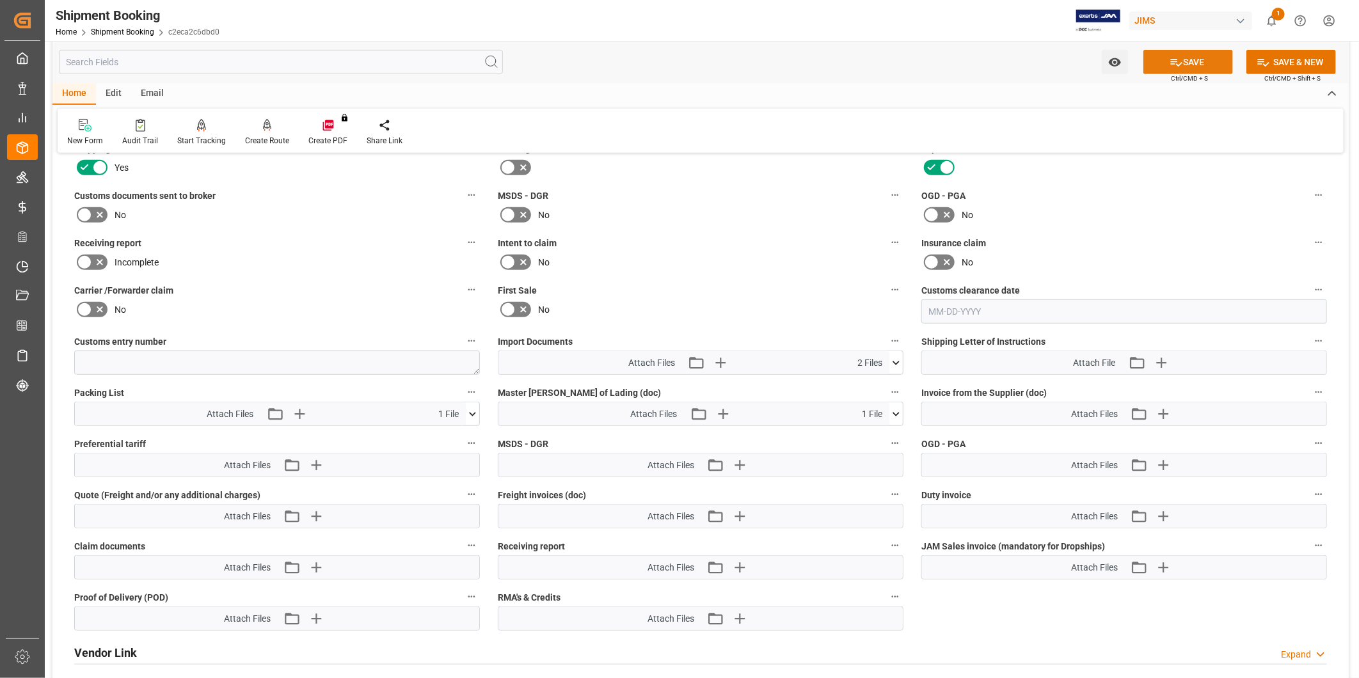
click at [1180, 65] on button "SAVE" at bounding box center [1188, 62] width 90 height 24
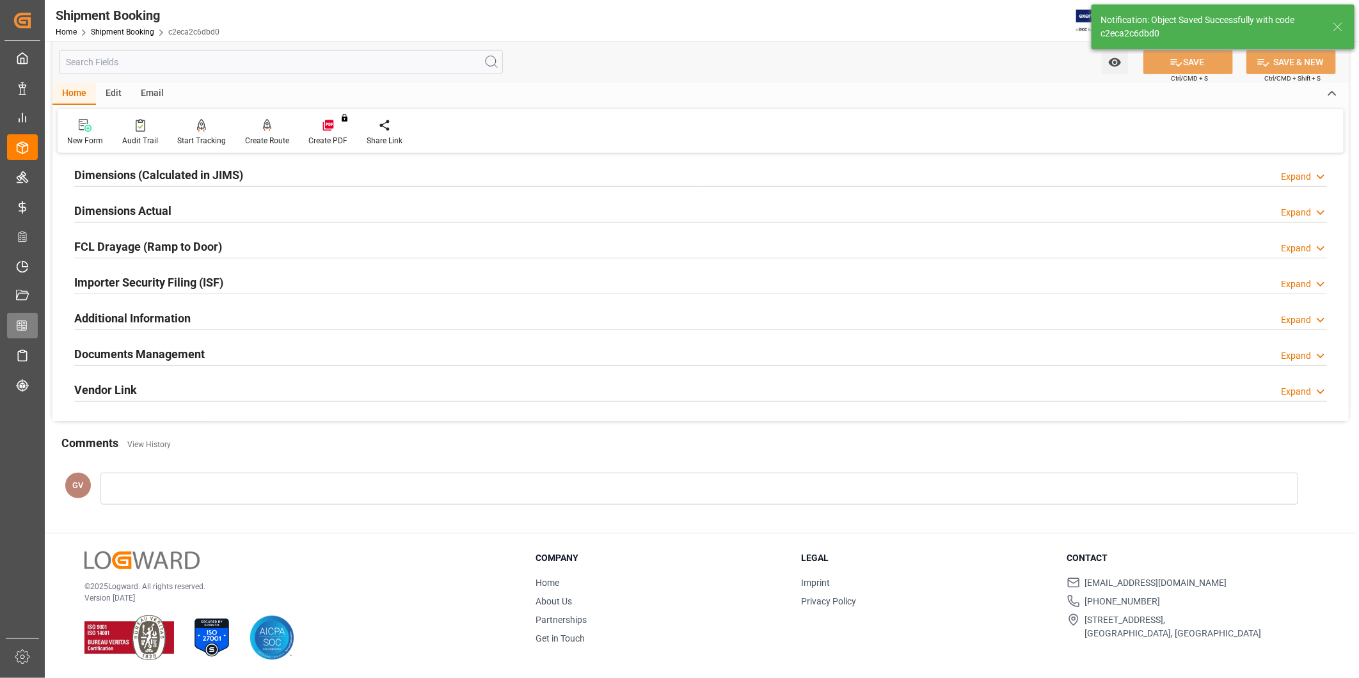
scroll to position [283, 0]
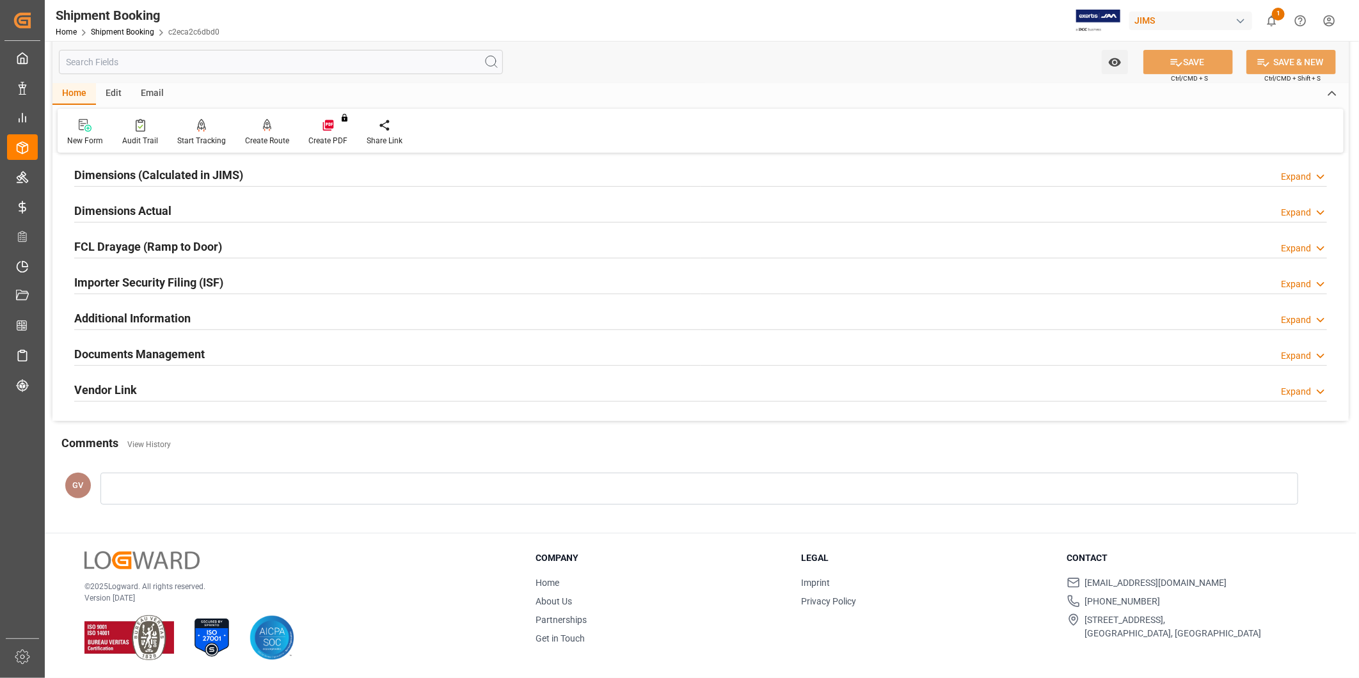
click at [347, 356] on div "Documents Management Expand" at bounding box center [700, 353] width 1253 height 24
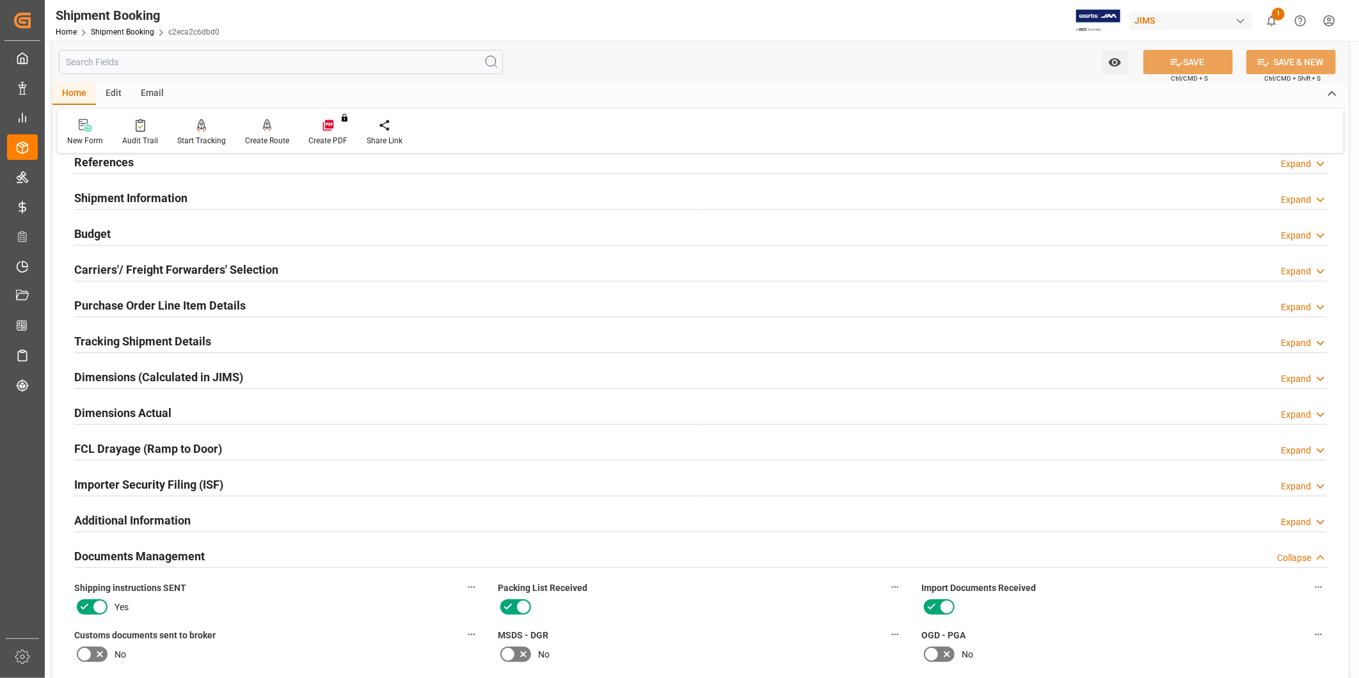
scroll to position [47, 0]
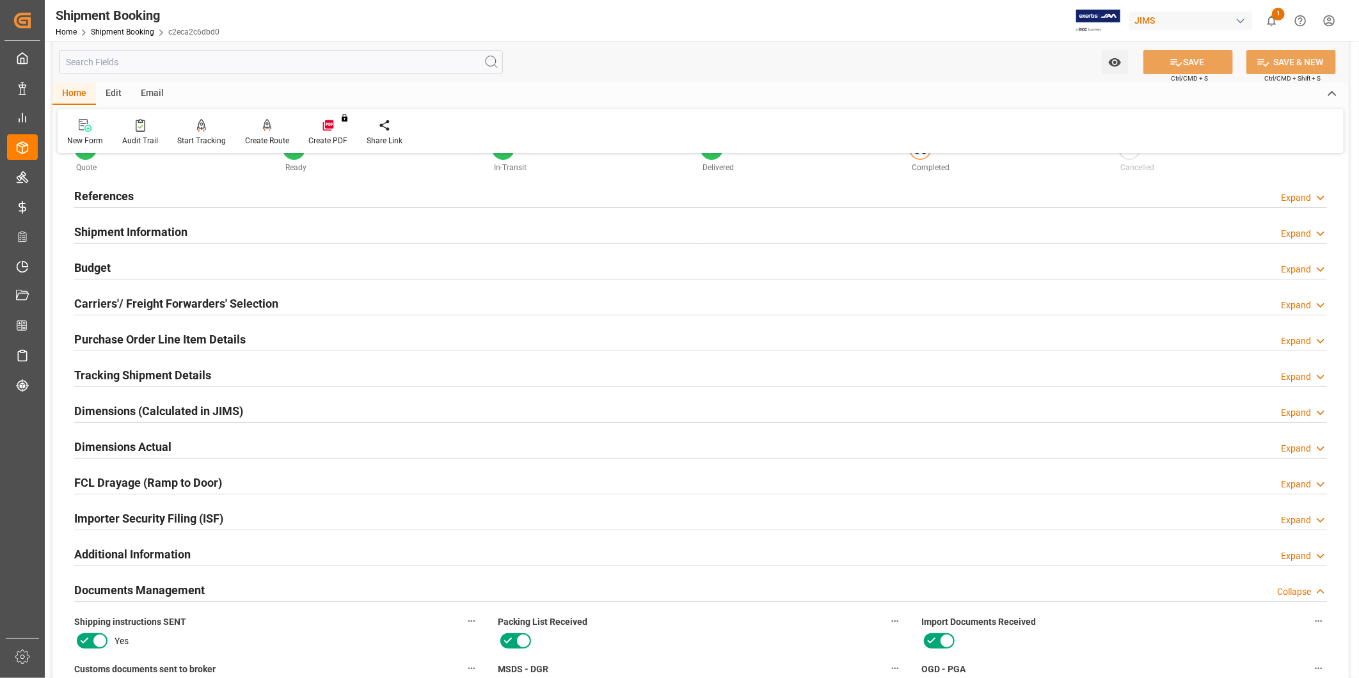
click at [122, 376] on h2 "Tracking Shipment Details" at bounding box center [142, 375] width 137 height 17
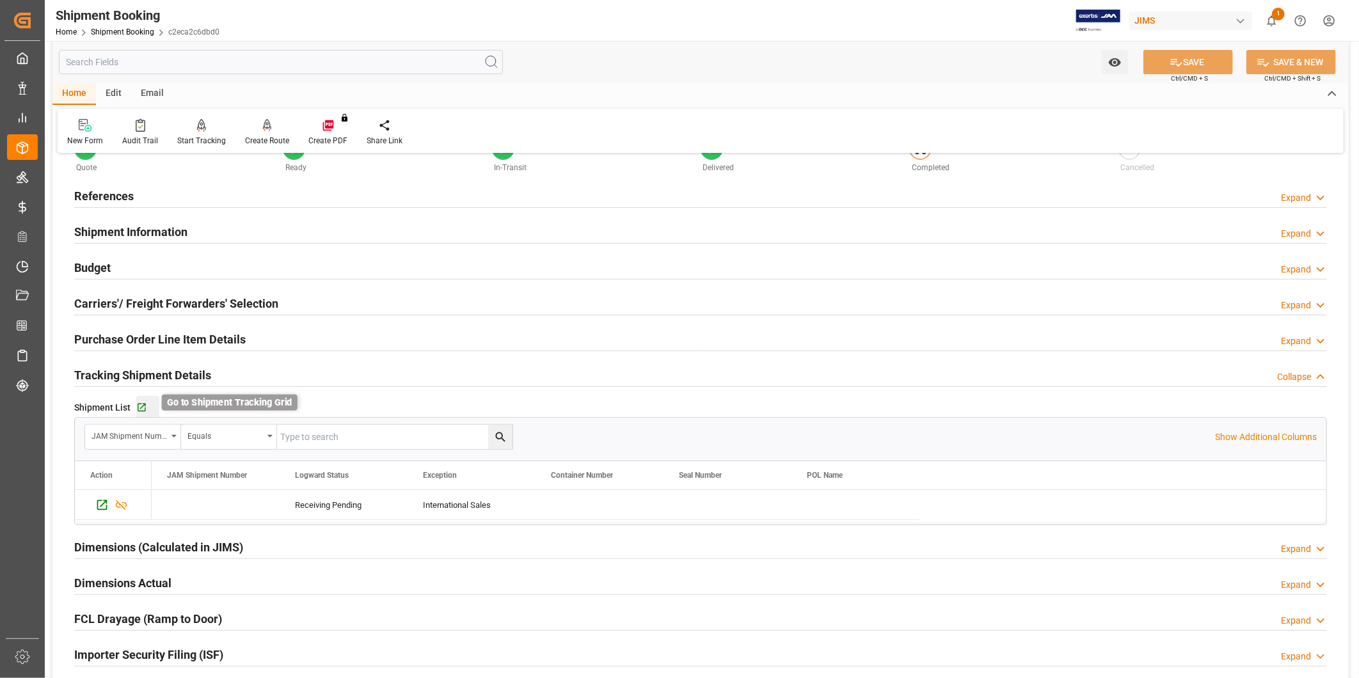
click at [141, 406] on icon "button" at bounding box center [141, 407] width 11 height 11
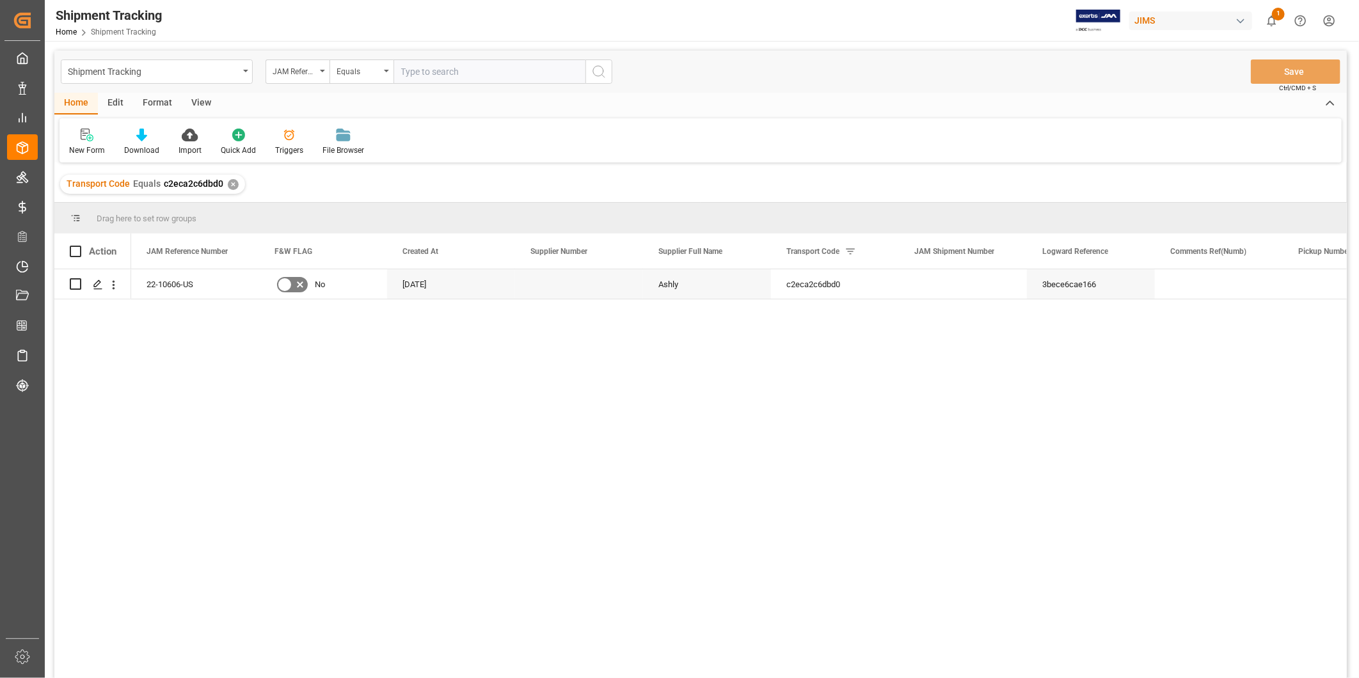
click at [202, 110] on div "View" at bounding box center [201, 104] width 39 height 22
click at [82, 155] on div "Default" at bounding box center [81, 151] width 25 height 12
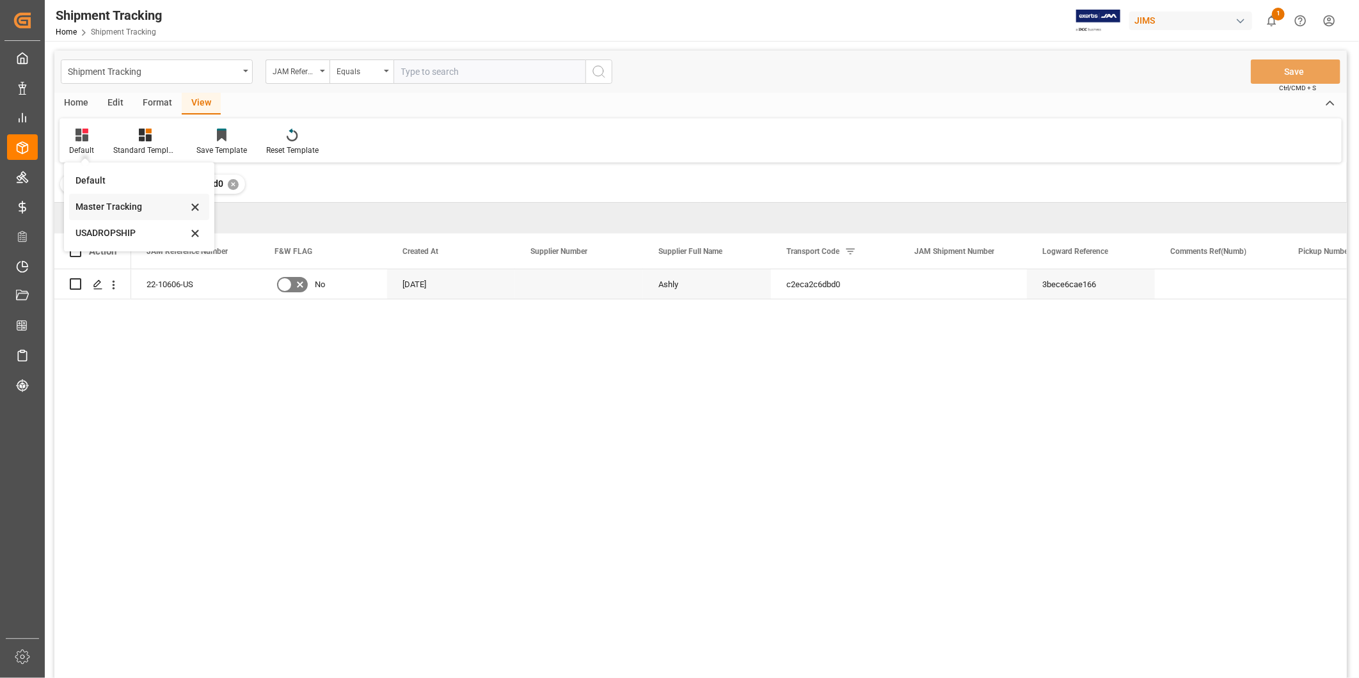
click at [104, 211] on div "Master Tracking" at bounding box center [131, 206] width 112 height 13
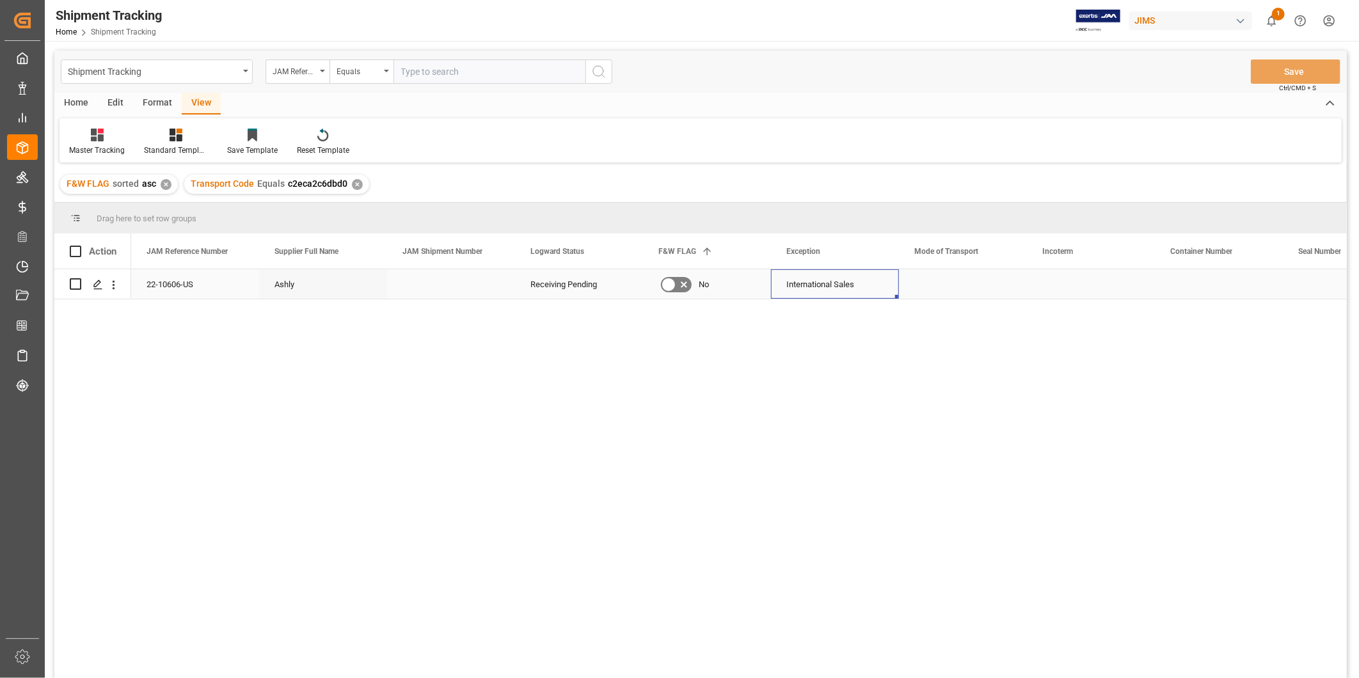
click at [864, 286] on div "International Sales" at bounding box center [834, 284] width 97 height 29
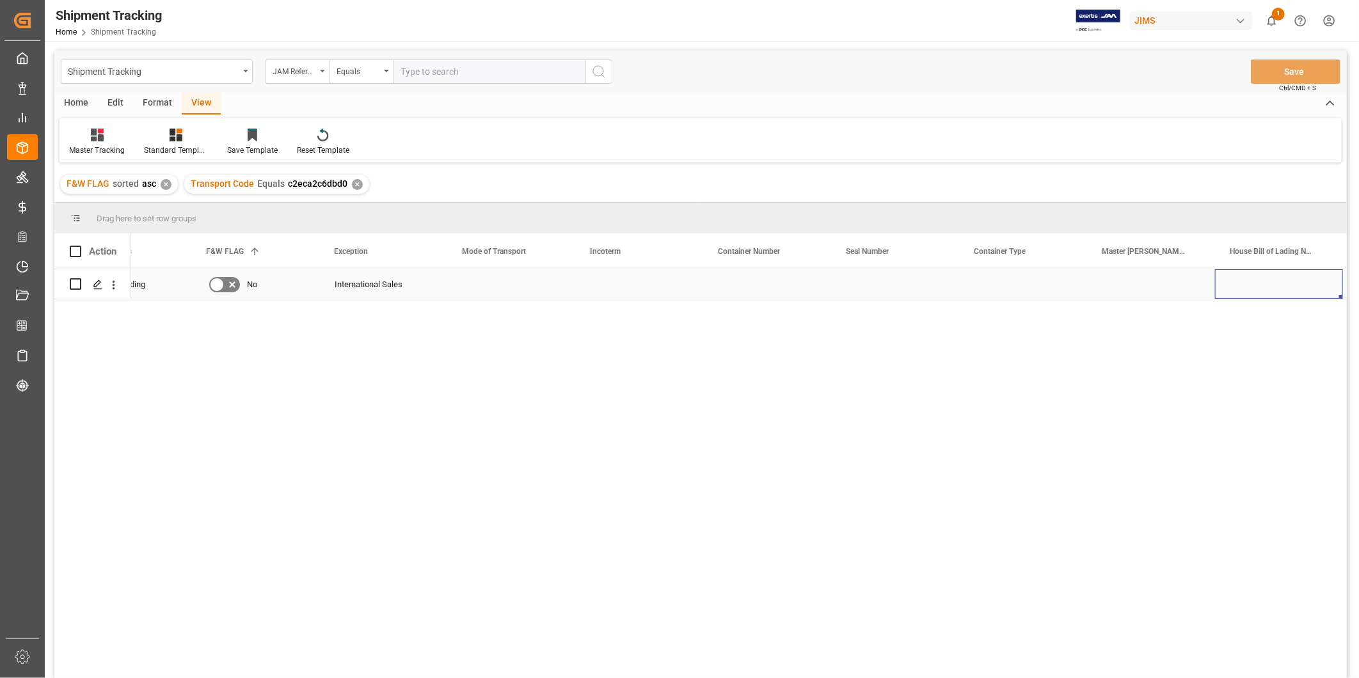
scroll to position [0, 580]
click at [468, 278] on div "Press SPACE to select this row." at bounding box center [511, 283] width 128 height 29
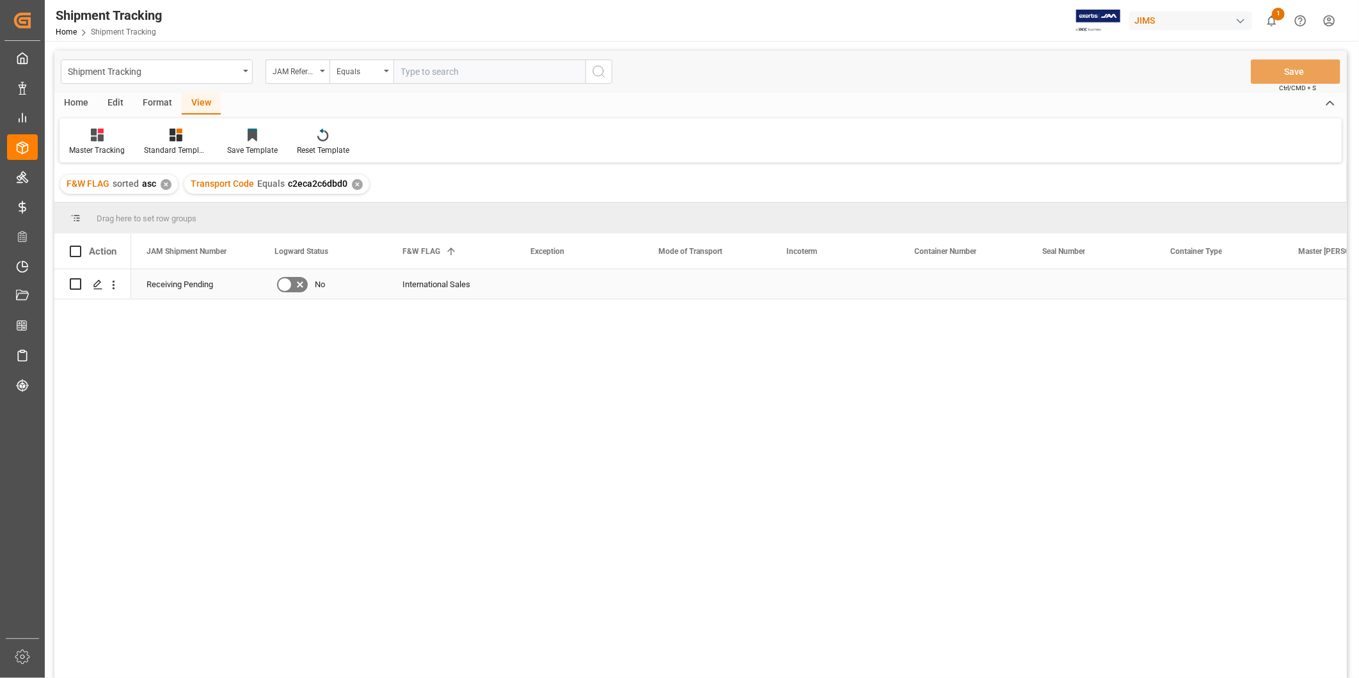
scroll to position [0, 0]
click at [115, 146] on div "Master Tracking" at bounding box center [97, 151] width 56 height 12
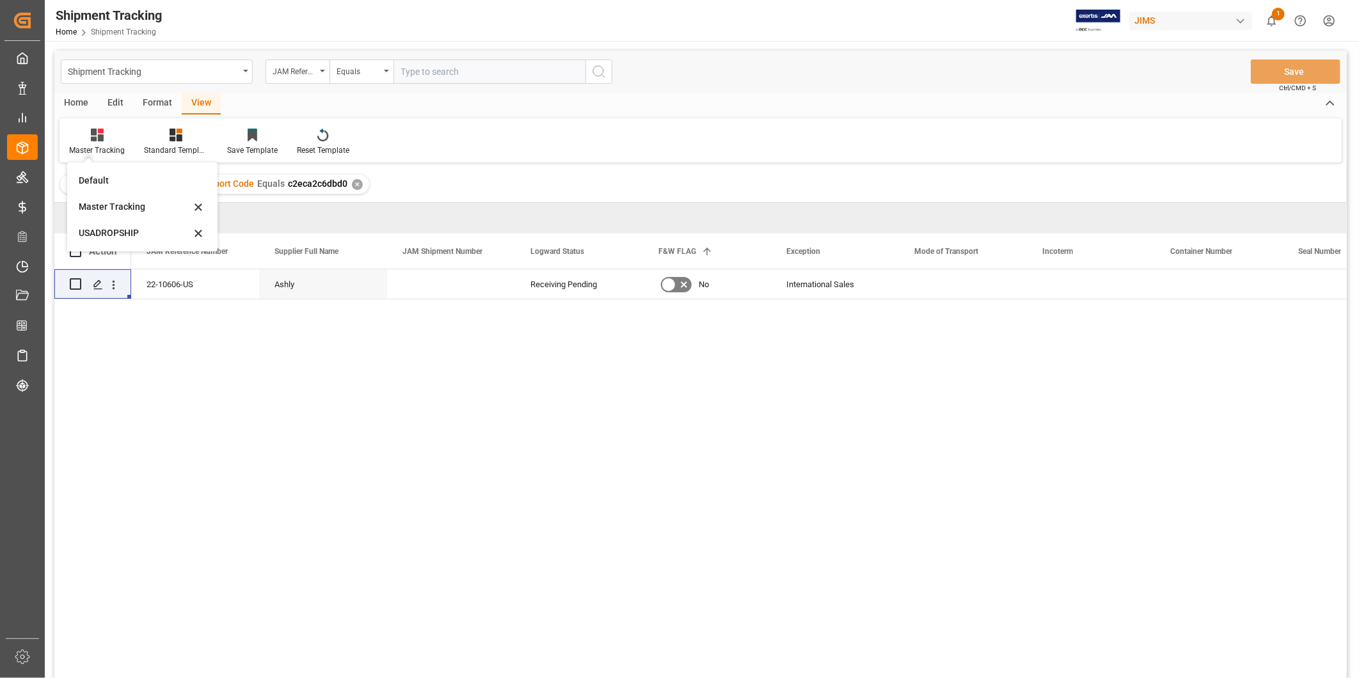
click at [127, 232] on div "USADROPSHIP" at bounding box center [135, 232] width 112 height 13
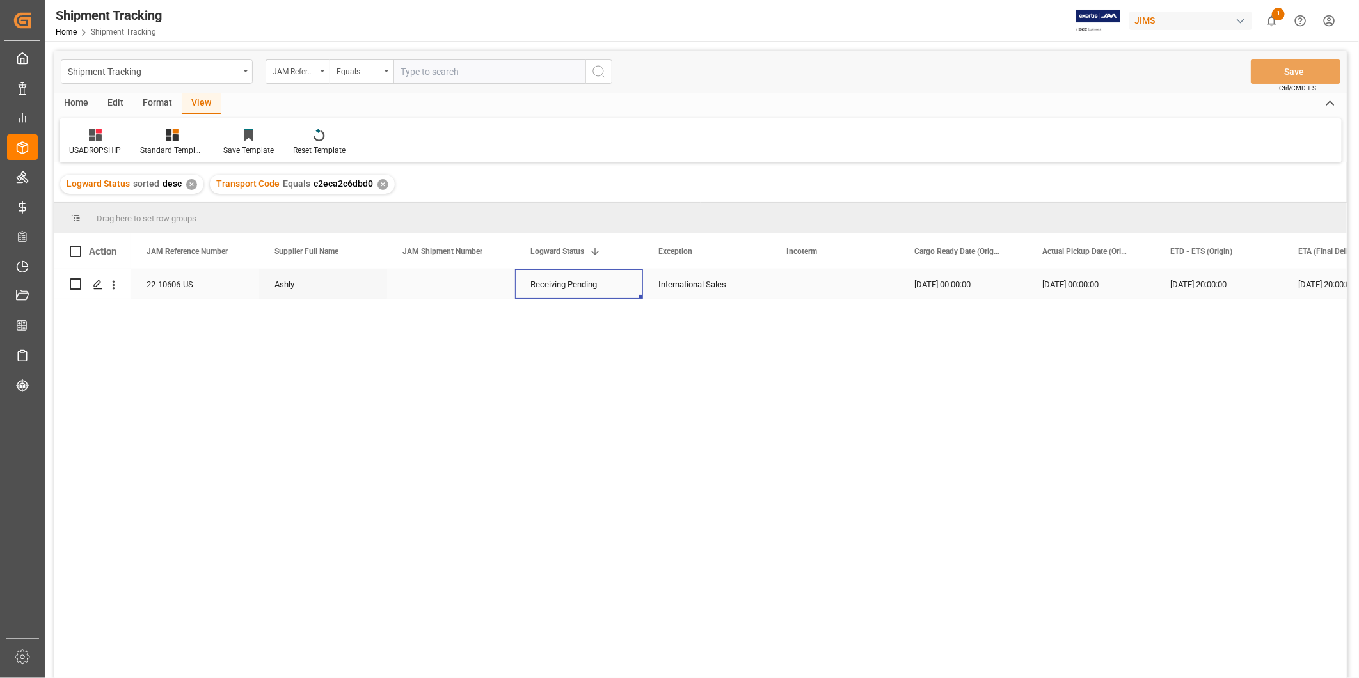
click at [560, 288] on div "Receiving Pending" at bounding box center [578, 284] width 97 height 29
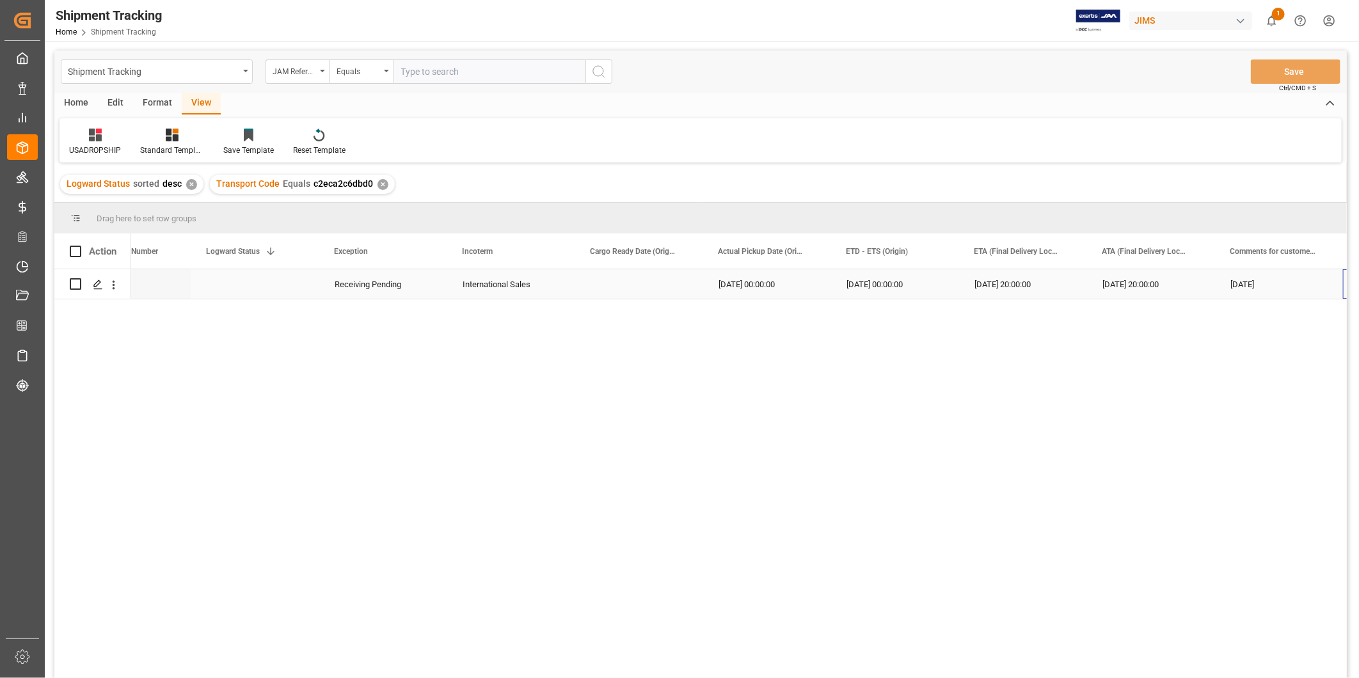
scroll to position [0, 324]
click at [269, 284] on div "Receiving Pending" at bounding box center [255, 284] width 97 height 29
click at [294, 295] on icon "open menu" at bounding box center [295, 292] width 15 height 15
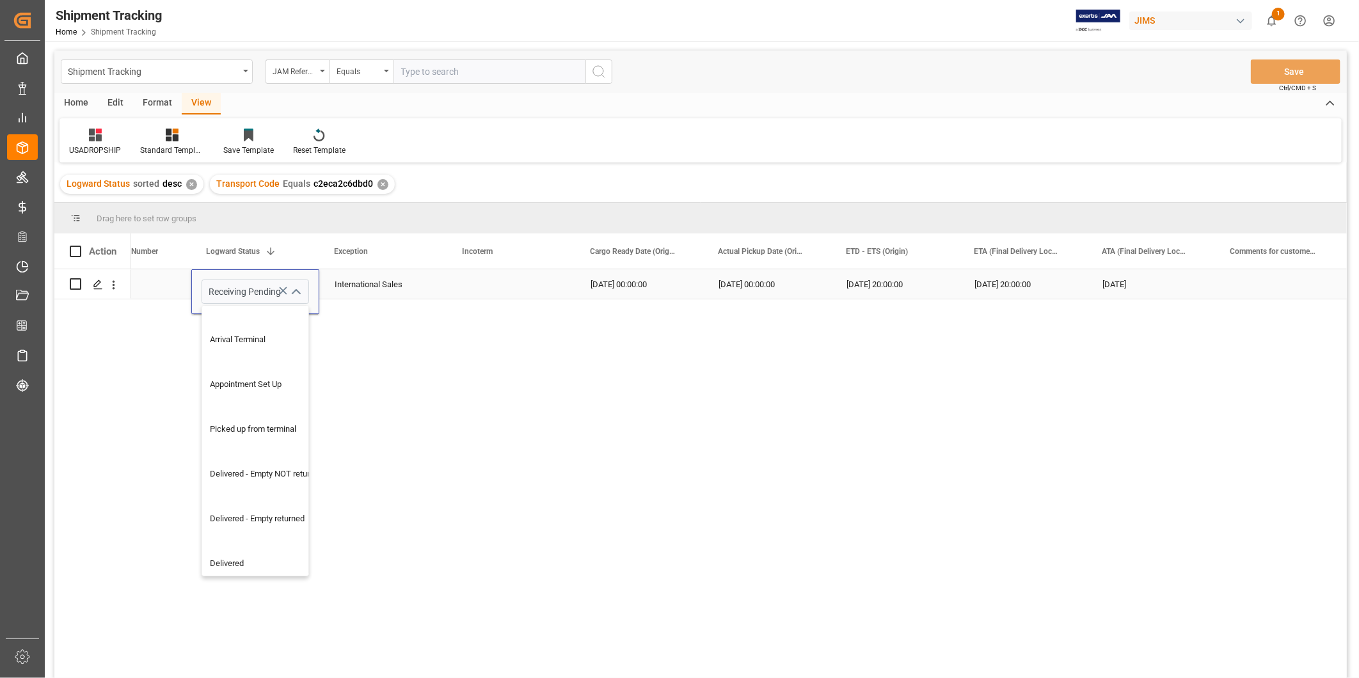
scroll to position [258, 0]
click at [271, 555] on div "Delivered" at bounding box center [266, 562] width 129 height 45
type input "Delivered"
click at [469, 287] on div "Press SPACE to select this row." at bounding box center [511, 283] width 128 height 29
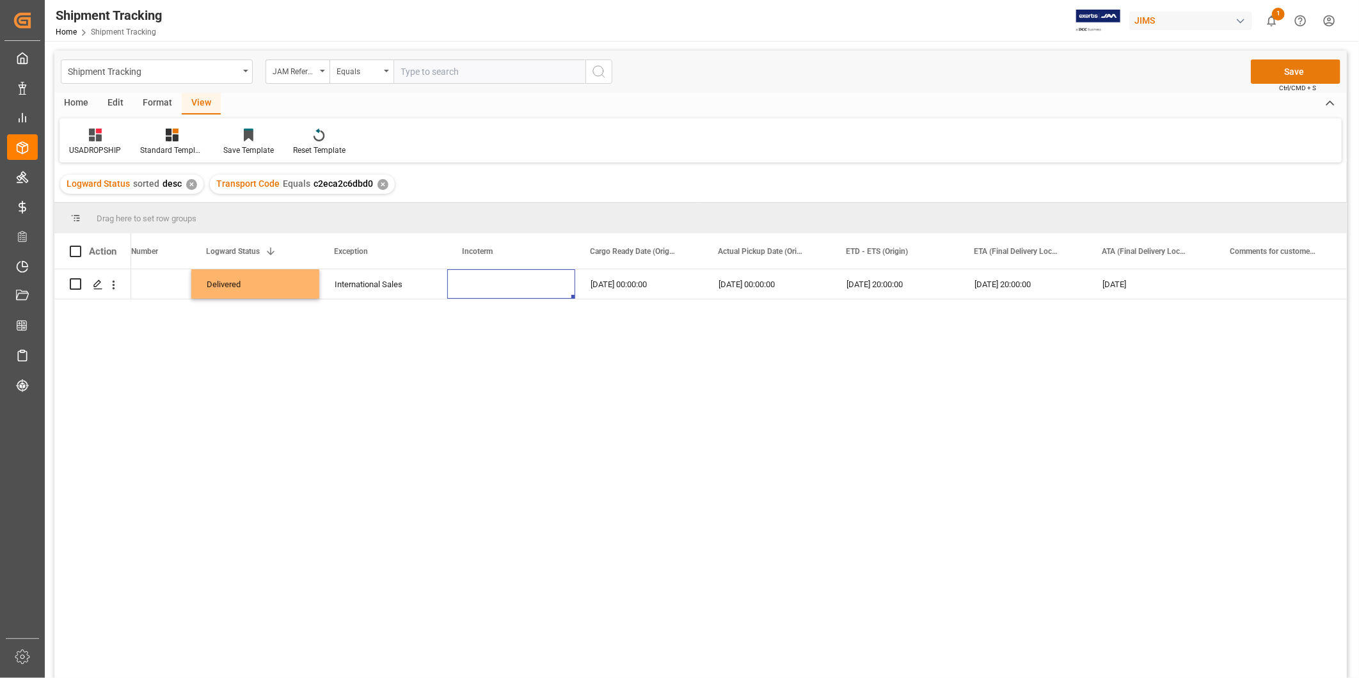
click at [1290, 68] on button "Save" at bounding box center [1296, 71] width 90 height 24
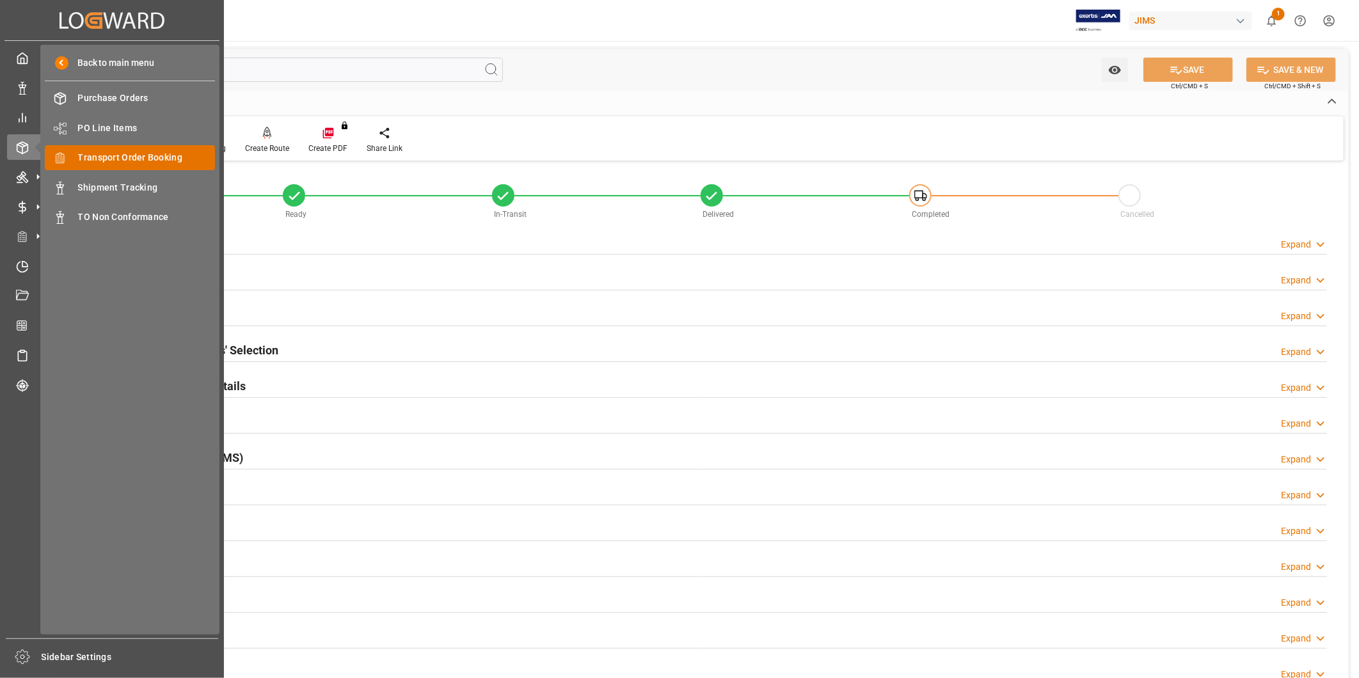
click at [88, 159] on span "Transport Order Booking" at bounding box center [147, 157] width 138 height 13
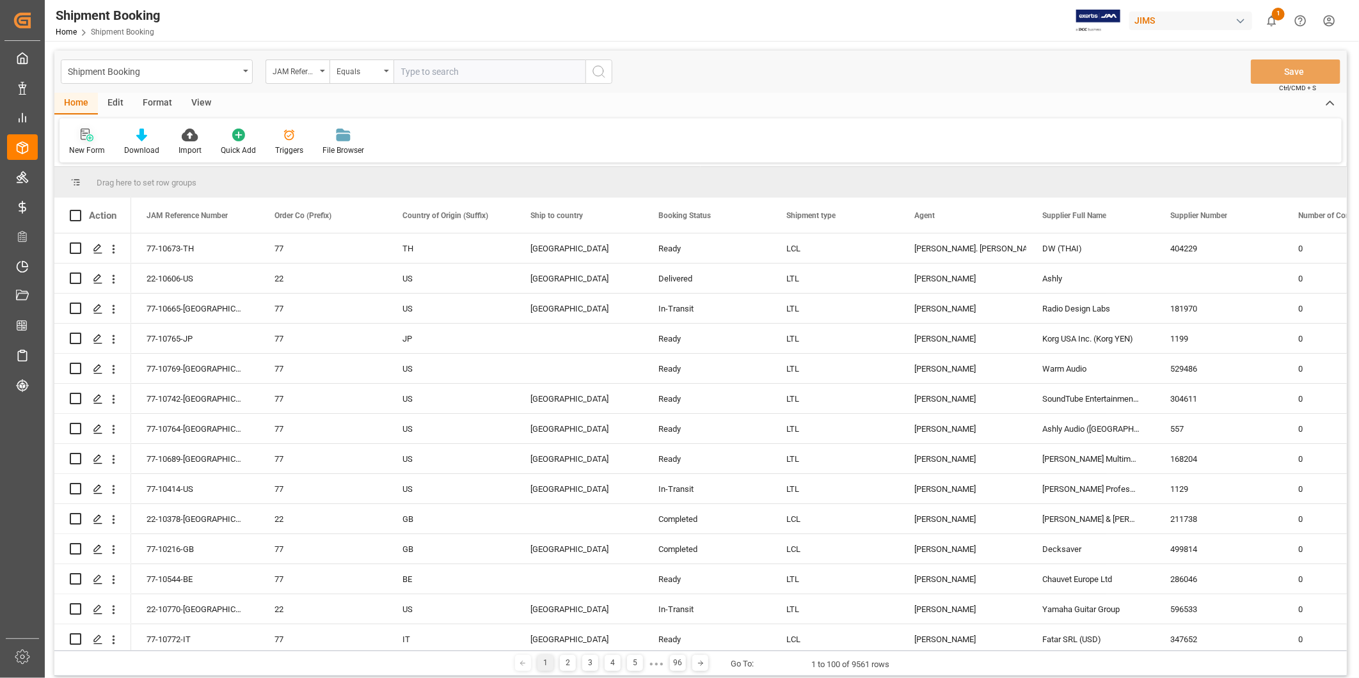
click at [81, 137] on icon at bounding box center [87, 135] width 13 height 13
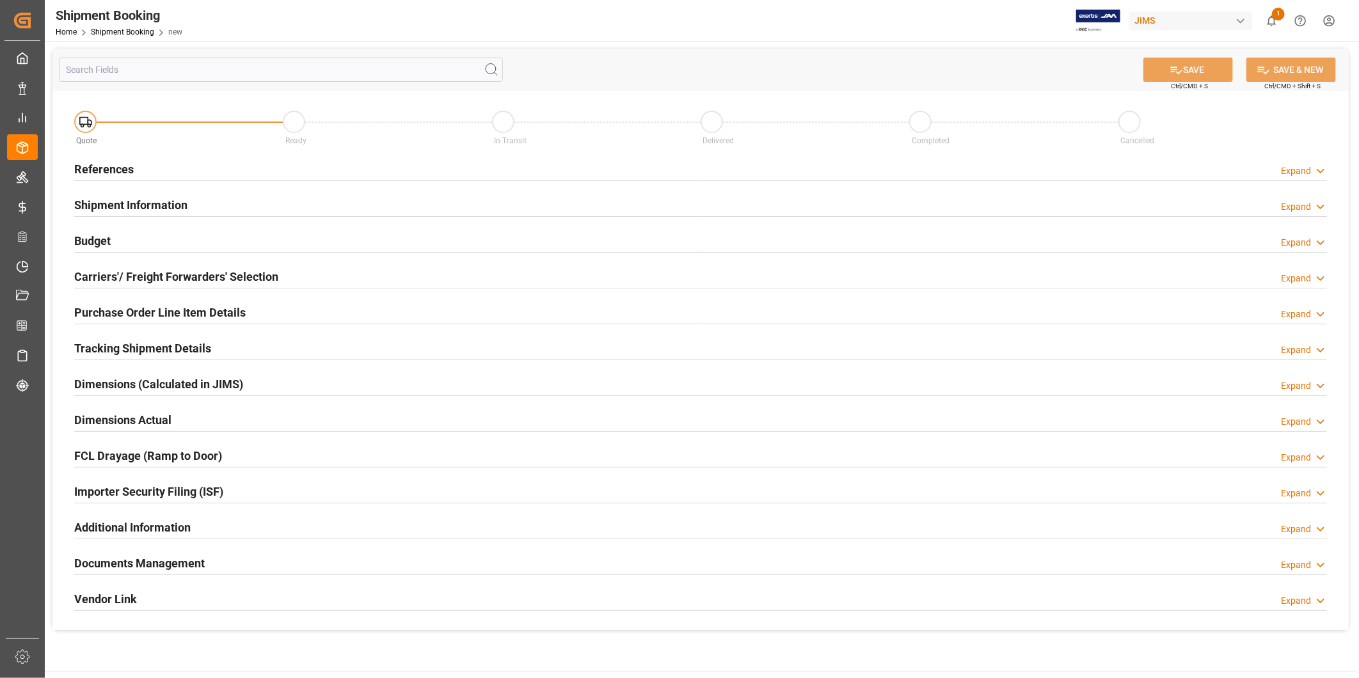
click at [1291, 162] on div "References Expand" at bounding box center [700, 168] width 1253 height 24
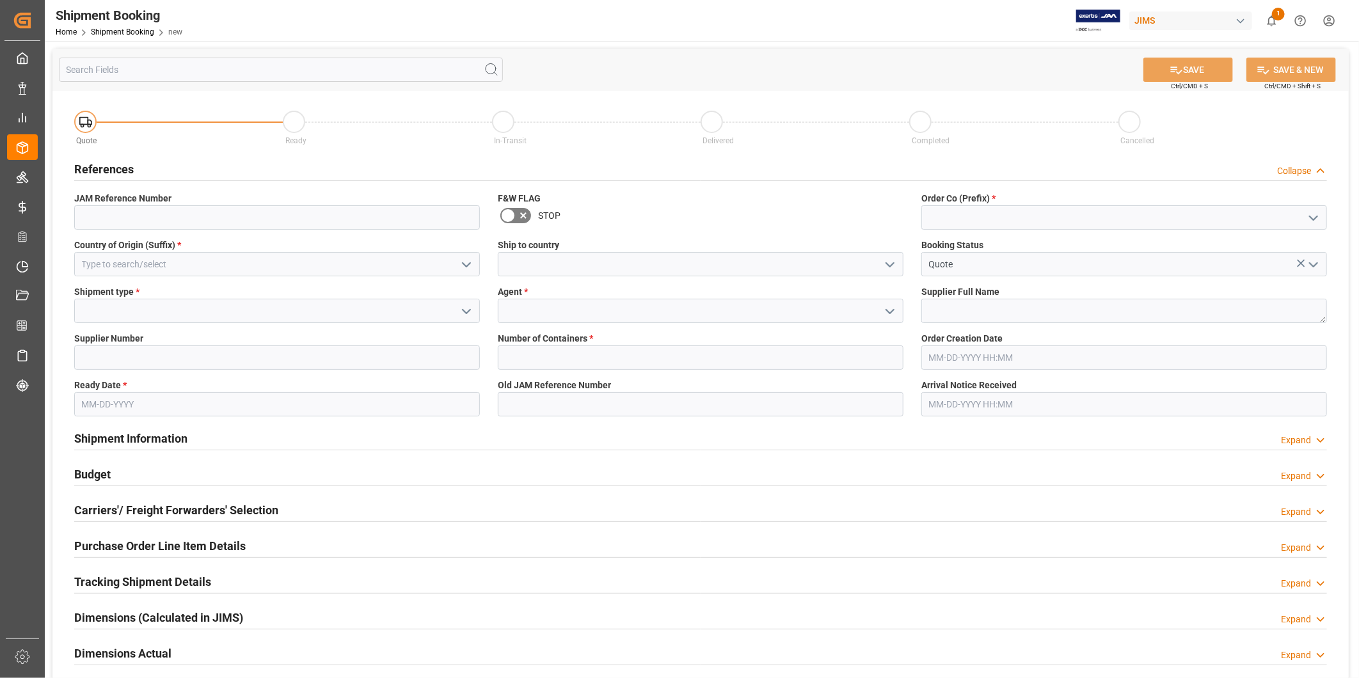
click at [1315, 219] on icon "open menu" at bounding box center [1313, 217] width 15 height 15
click at [1299, 235] on div "22" at bounding box center [1124, 246] width 404 height 29
type input "22"
click at [462, 264] on icon "open menu" at bounding box center [466, 264] width 15 height 15
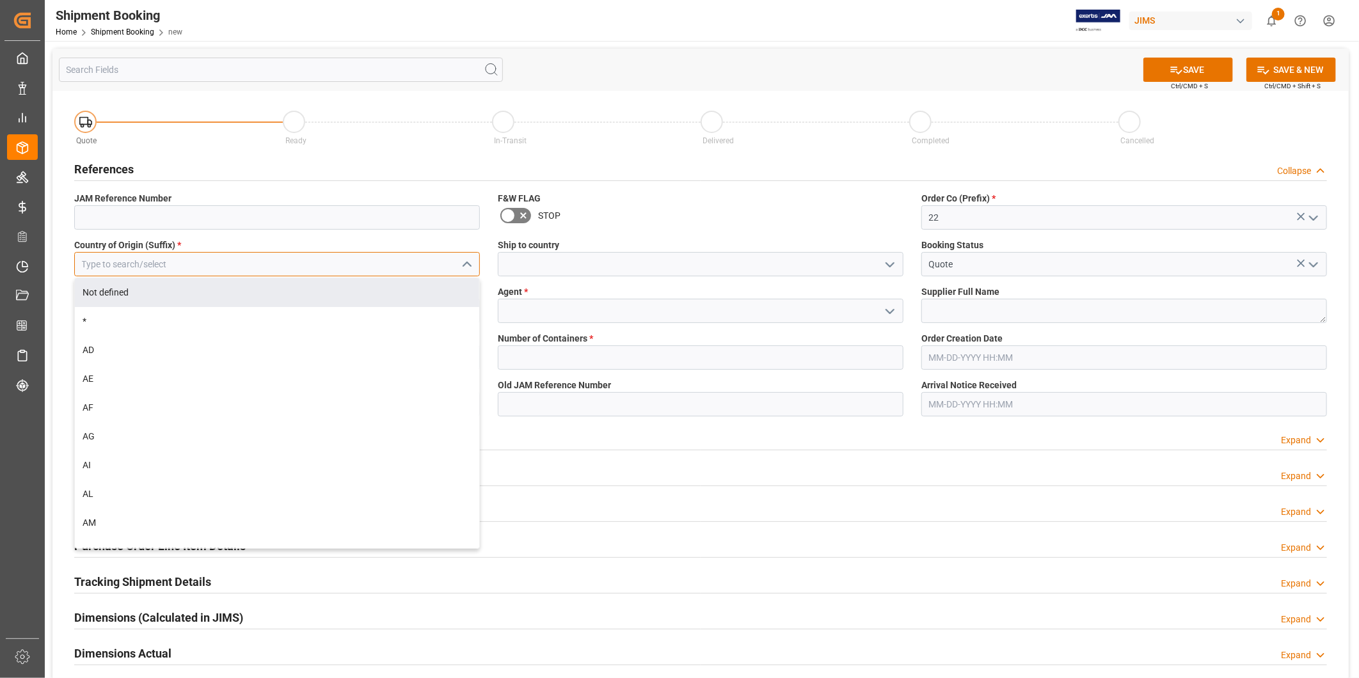
click at [278, 264] on input at bounding box center [277, 264] width 406 height 24
type input "s"
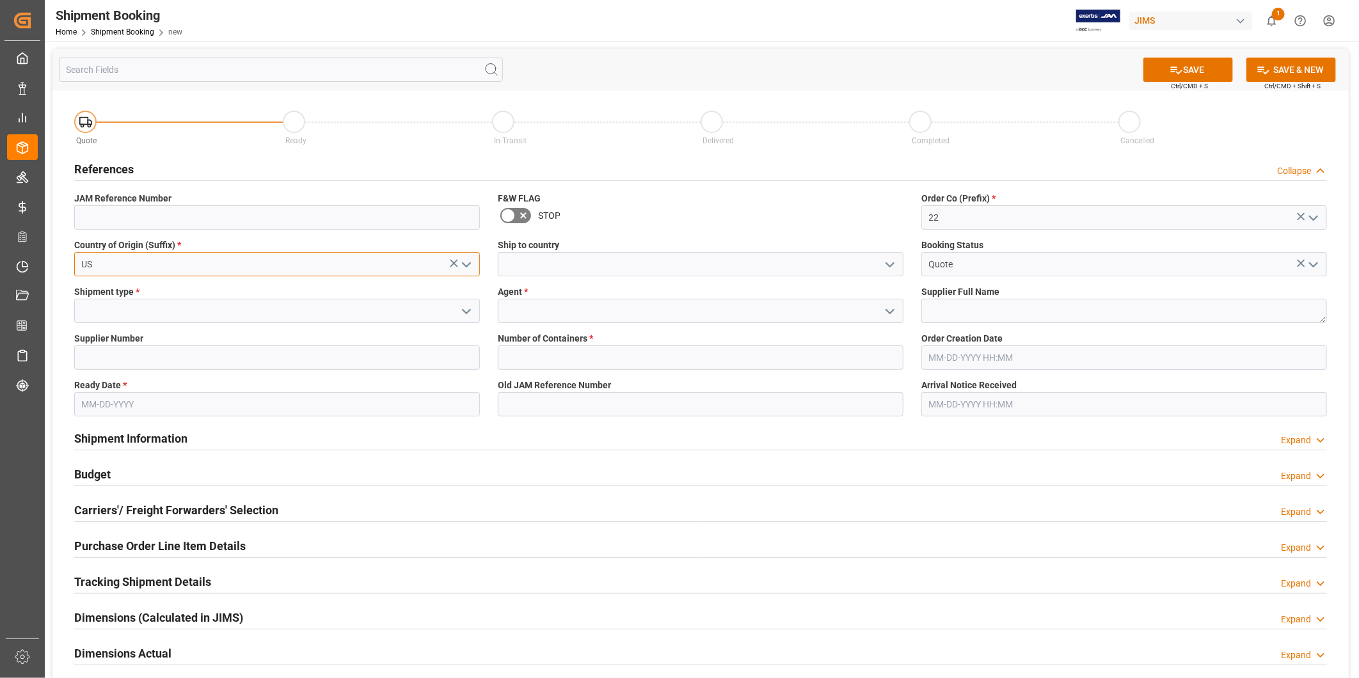
type input "US"
click at [464, 310] on polyline "open menu" at bounding box center [467, 312] width 8 height 4
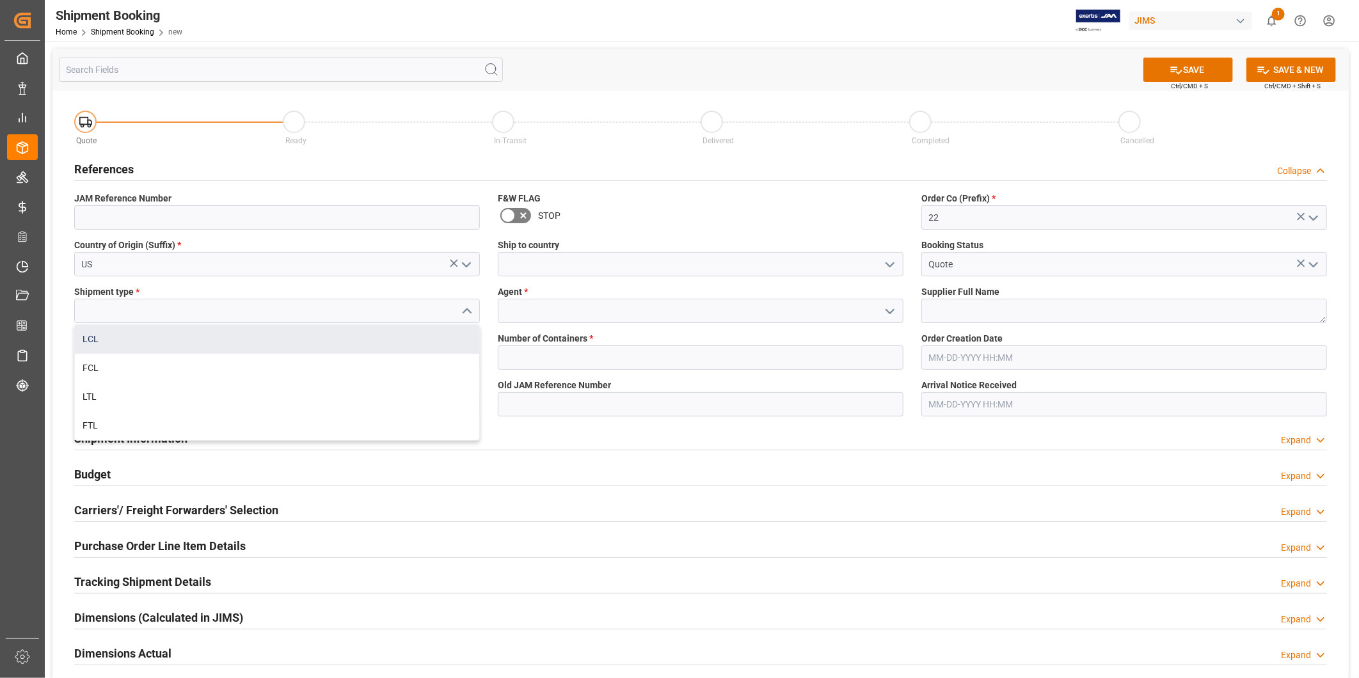
click at [418, 349] on div "LCL" at bounding box center [277, 339] width 404 height 29
type input "LCL"
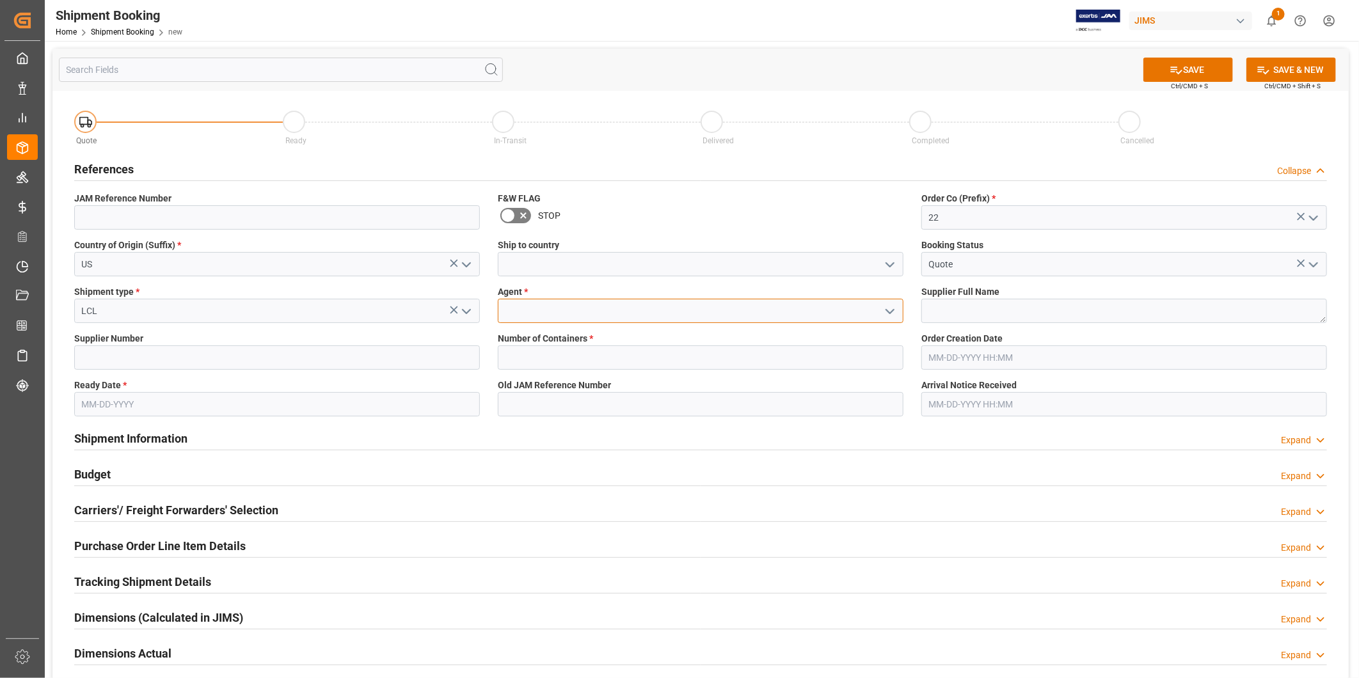
click at [811, 303] on input at bounding box center [701, 311] width 406 height 24
type input "[PERSON_NAME]"
click at [888, 269] on icon "open menu" at bounding box center [889, 264] width 15 height 15
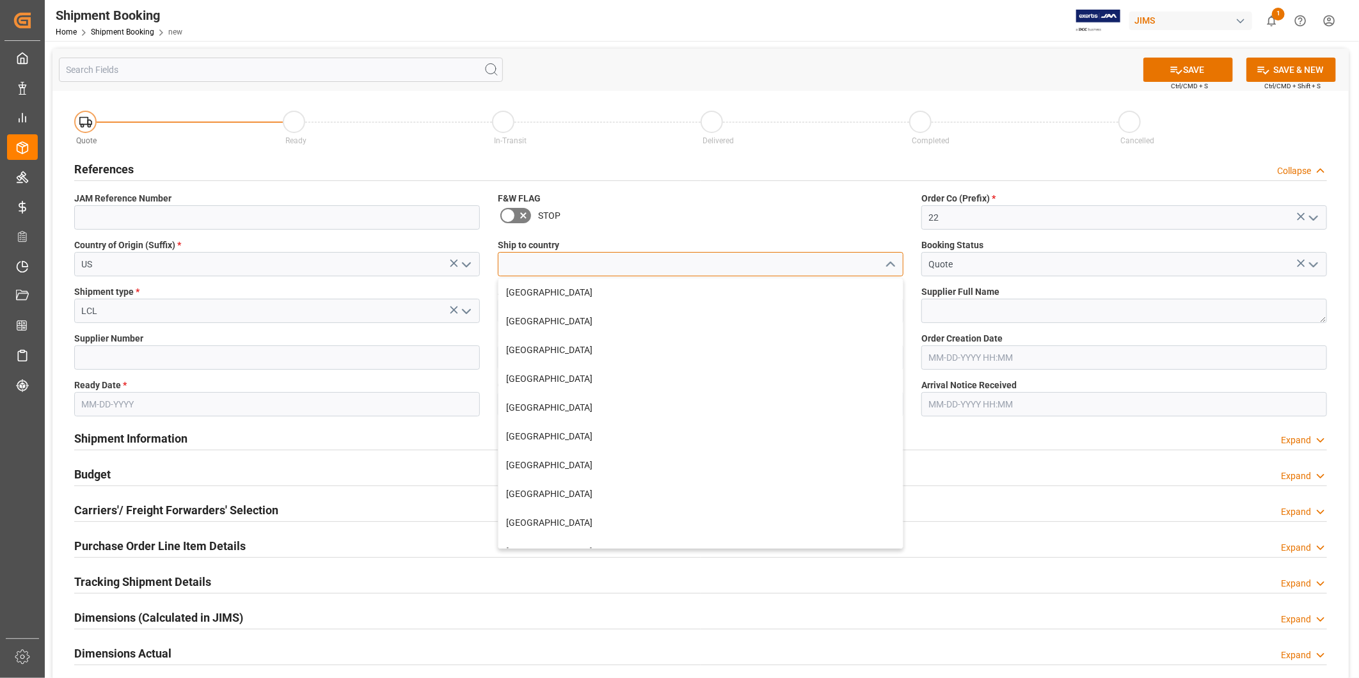
click at [829, 265] on input at bounding box center [701, 264] width 406 height 24
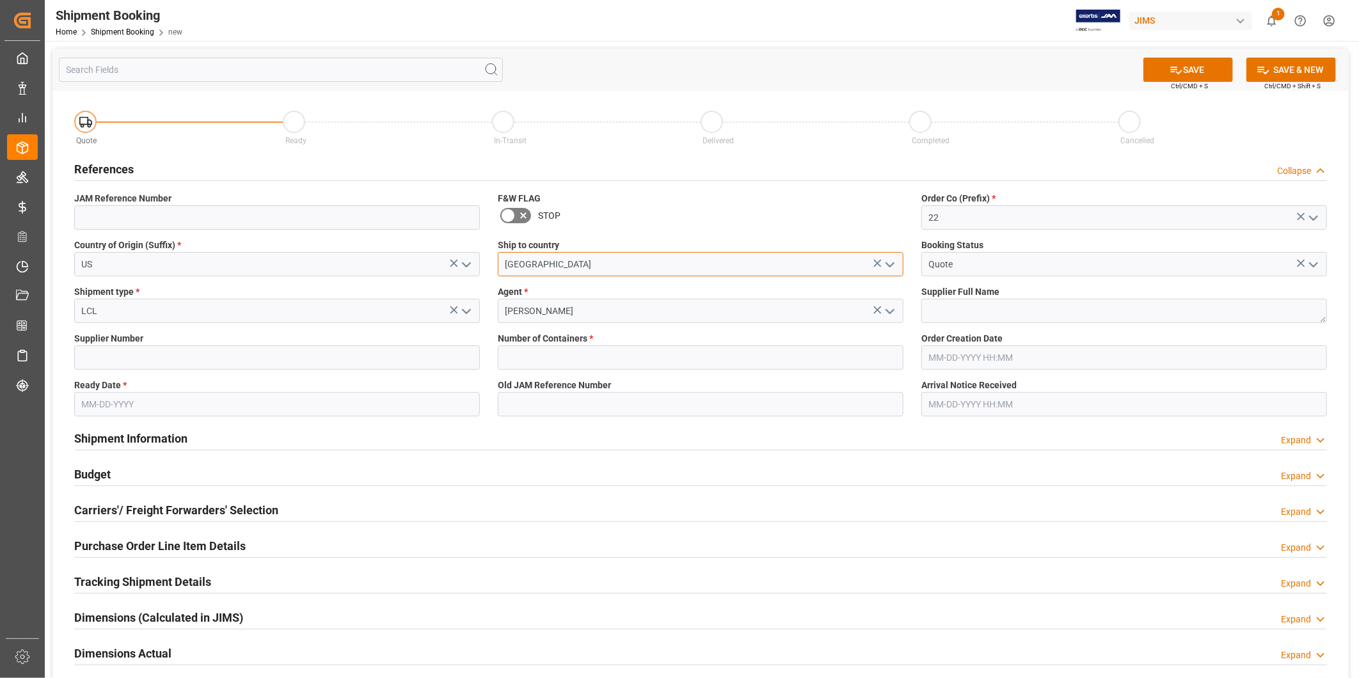
type input "[GEOGRAPHIC_DATA]"
click at [1094, 313] on textarea at bounding box center [1124, 311] width 406 height 24
type textarea "[PERSON_NAME]"
click at [418, 362] on input at bounding box center [277, 357] width 406 height 24
click at [531, 359] on input "text" at bounding box center [701, 357] width 406 height 24
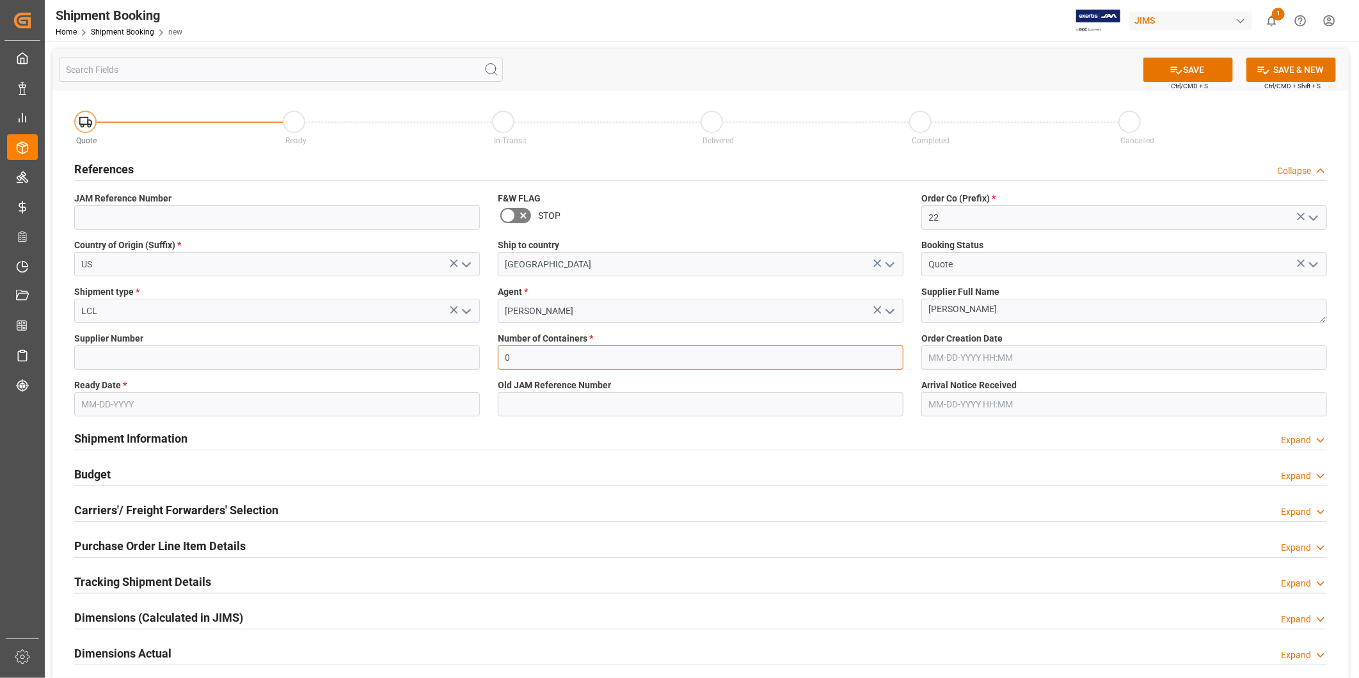
type input "0"
click at [1006, 357] on input "text" at bounding box center [1124, 357] width 406 height 24
click at [347, 405] on input "text" at bounding box center [277, 404] width 406 height 24
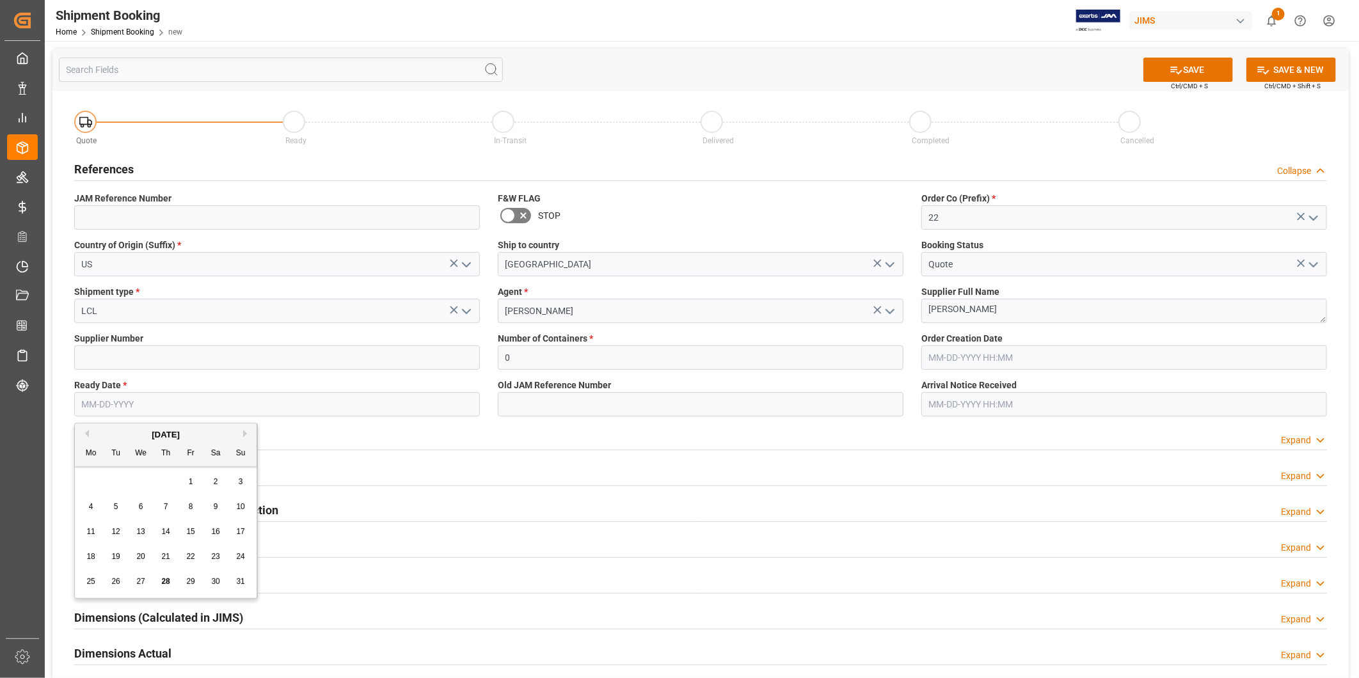
click at [345, 411] on input "text" at bounding box center [277, 404] width 406 height 24
click at [246, 441] on div "Mo Tu We Th Fr Sa Su" at bounding box center [166, 453] width 182 height 25
click at [244, 435] on button "Next Month" at bounding box center [247, 434] width 8 height 8
click at [215, 533] on span "20" at bounding box center [215, 531] width 8 height 9
type input "[DATE]"
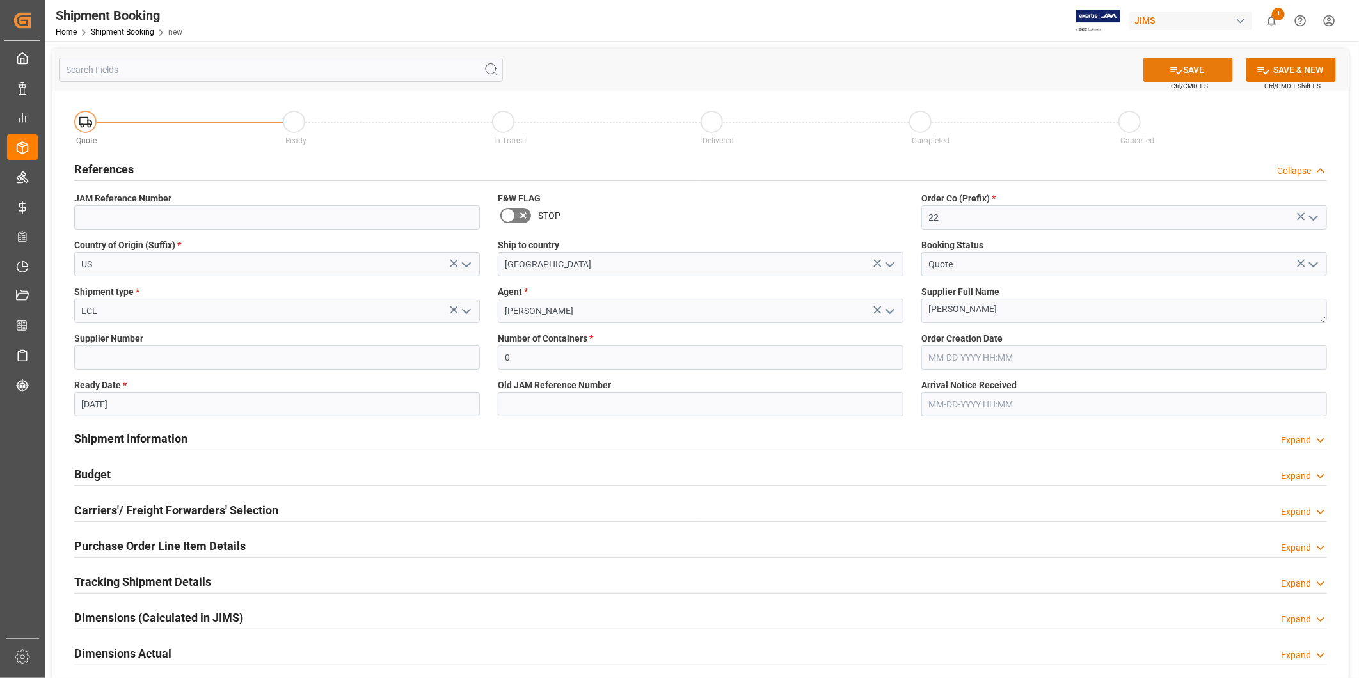
click at [1162, 67] on button "SAVE" at bounding box center [1188, 70] width 90 height 24
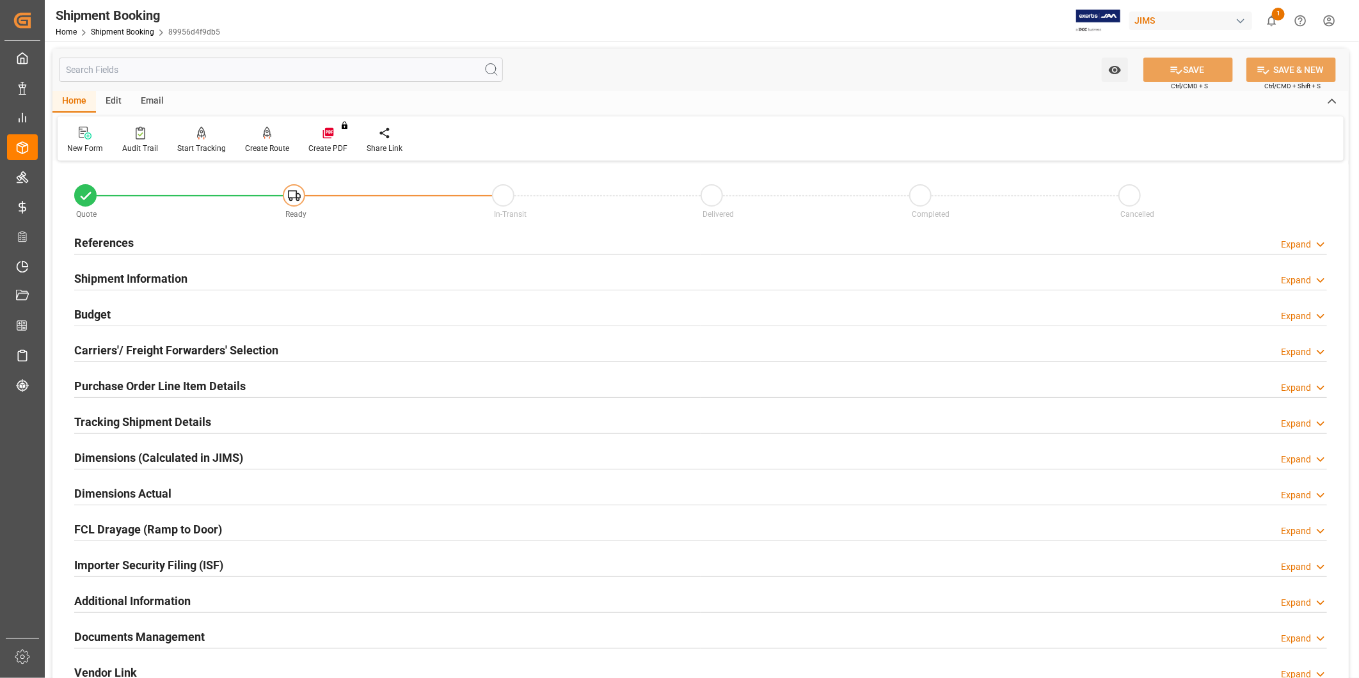
click at [1306, 246] on div "Expand" at bounding box center [1296, 244] width 30 height 13
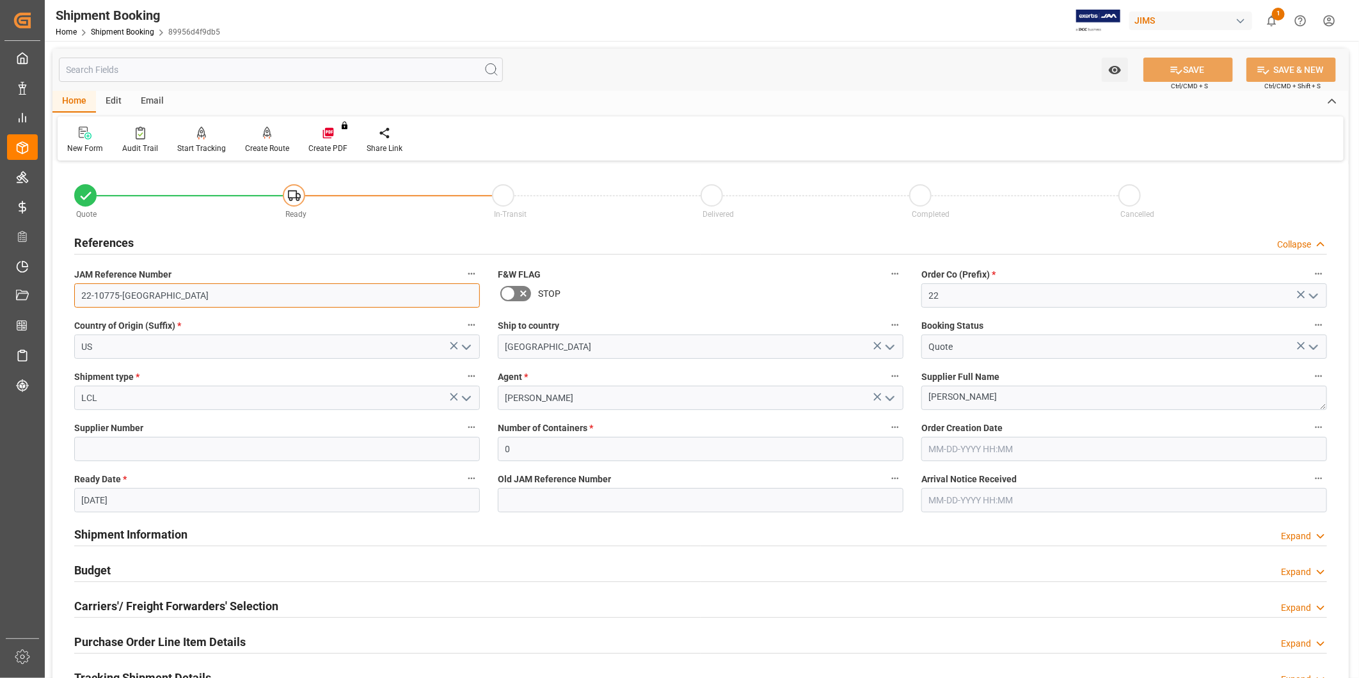
click at [217, 303] on input "22-10775-US" at bounding box center [277, 295] width 406 height 24
